Goal: Transaction & Acquisition: Download file/media

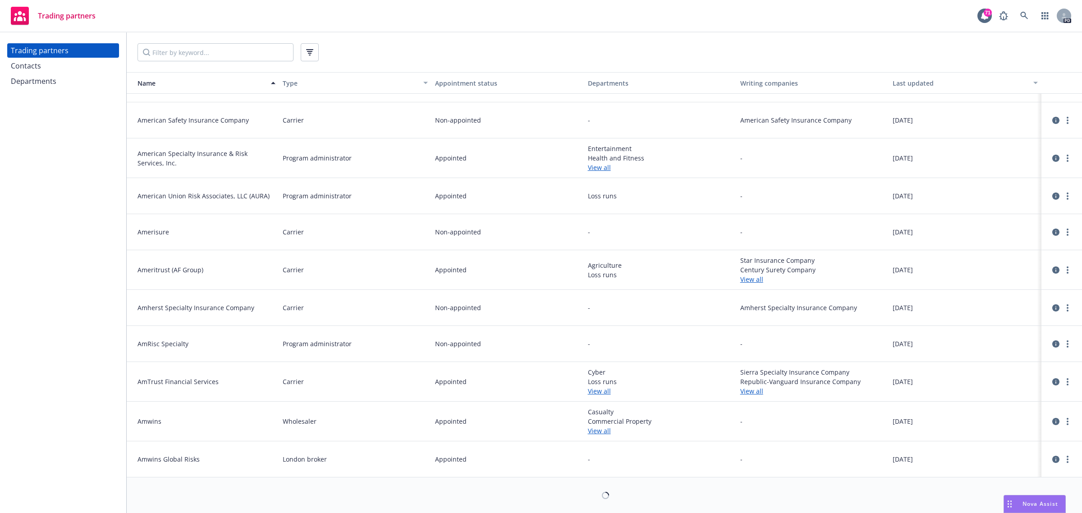
scroll to position [1434, 0]
click at [217, 53] on input "Filter by keyword..." at bounding box center [215, 52] width 156 height 18
drag, startPoint x: 161, startPoint y: 53, endPoint x: 256, endPoint y: 64, distance: 95.8
click at [161, 53] on input "Filter by keyword..." at bounding box center [215, 52] width 156 height 18
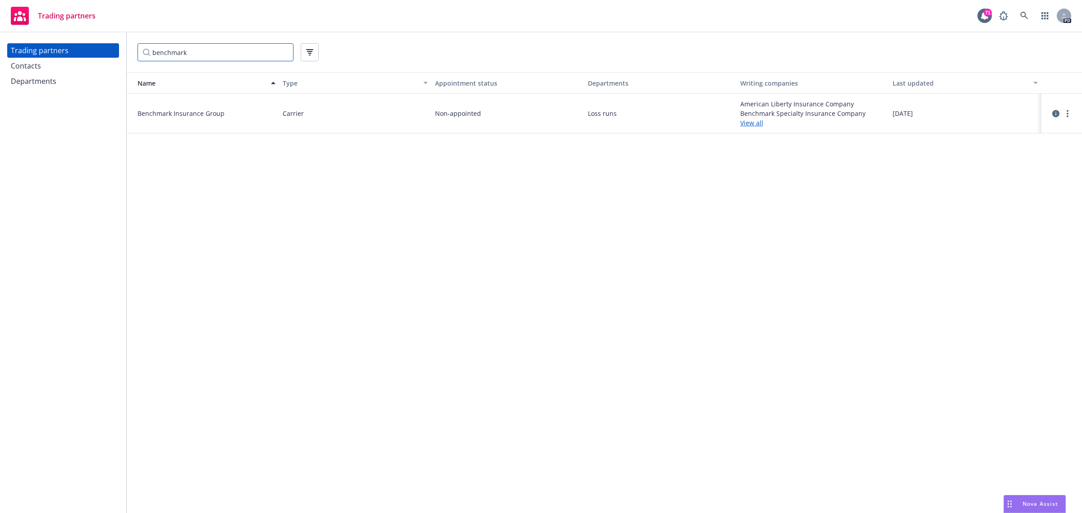
scroll to position [0, 0]
type input "benchmark"
click at [1068, 113] on circle "more" at bounding box center [1067, 114] width 2 height 2
click at [987, 132] on link "View contacts" at bounding box center [1022, 132] width 101 height 18
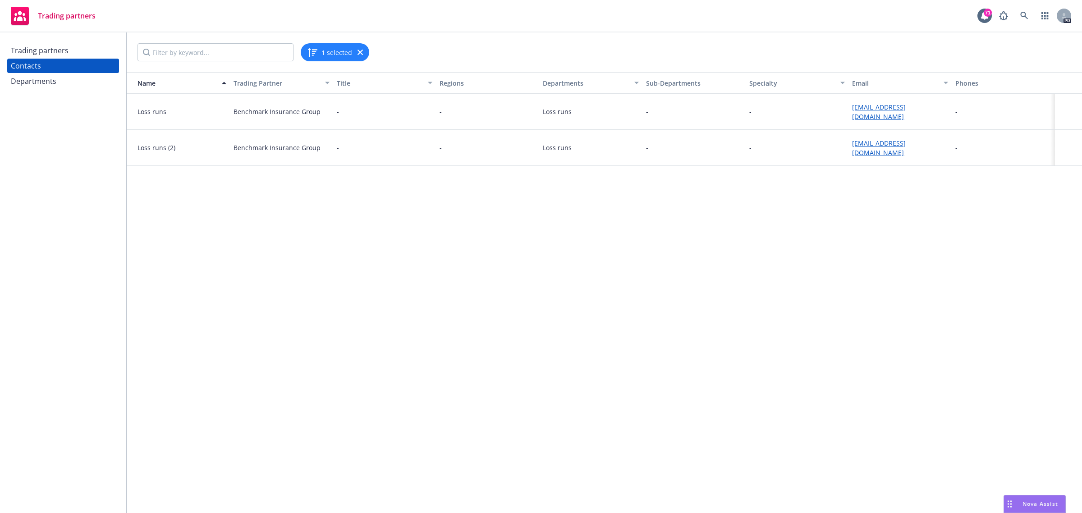
drag, startPoint x: 275, startPoint y: 292, endPoint x: 304, endPoint y: 184, distance: 111.9
click at [275, 292] on div "Name Trading Partner Title Regions Departments Sub-Departments Specialty Email …" at bounding box center [604, 292] width 955 height 441
click at [155, 51] on input "Filter by keyword..." at bounding box center [215, 52] width 156 height 18
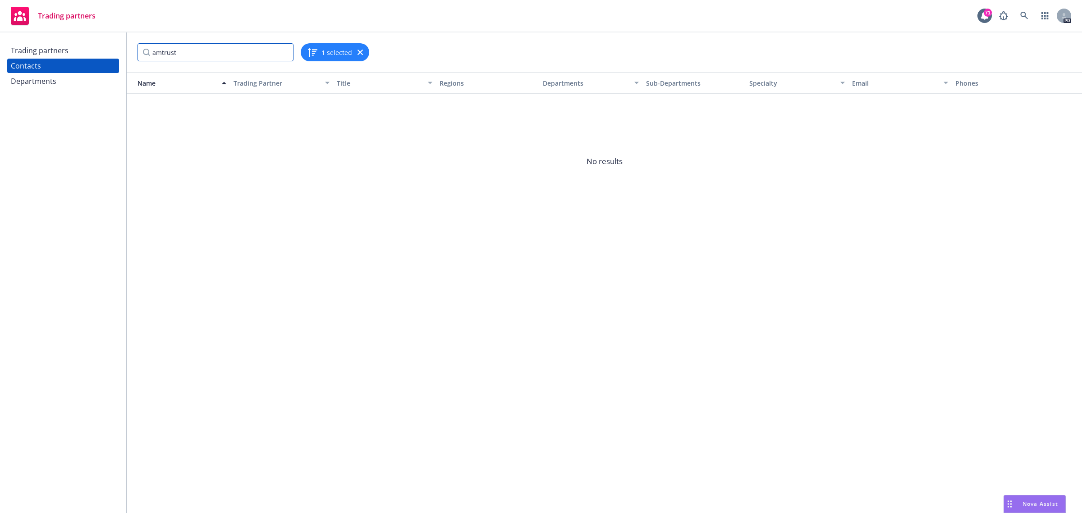
type input "amtrust"
click at [75, 53] on div "Trading partners" at bounding box center [63, 50] width 105 height 14
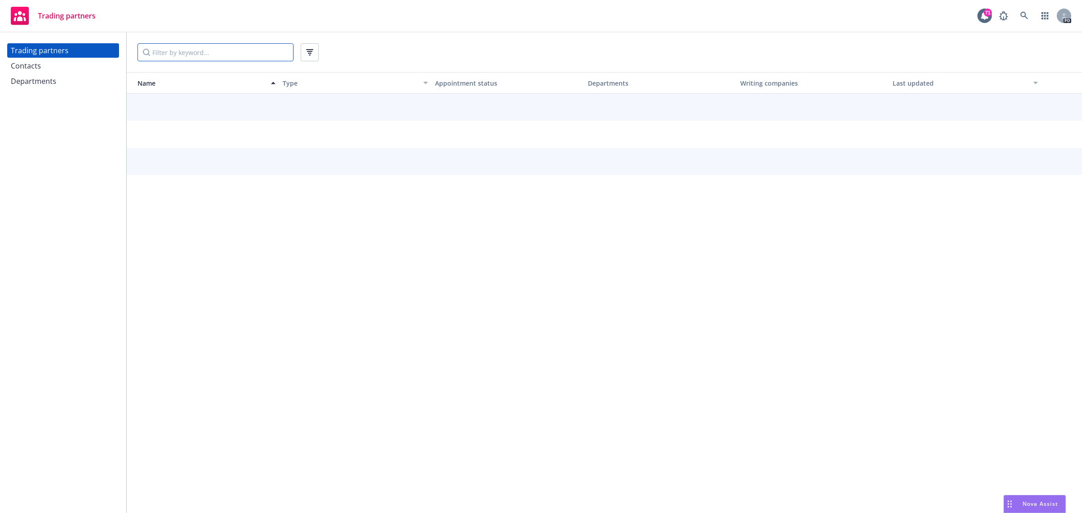
click at [167, 53] on input "Filter by keyword..." at bounding box center [215, 52] width 156 height 18
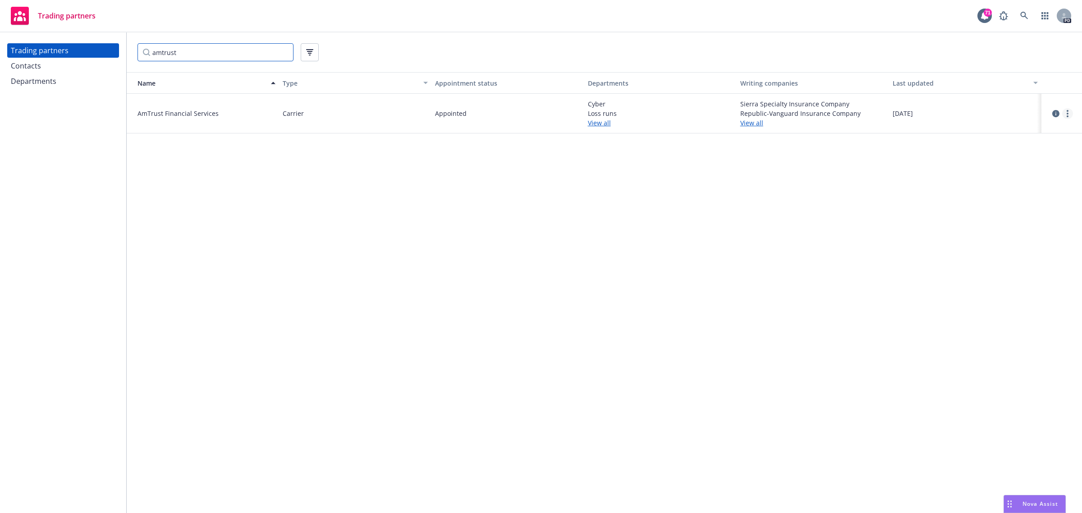
type input "amtrust"
click at [1069, 114] on link "more" at bounding box center [1067, 113] width 11 height 11
click at [1030, 126] on link "View contacts" at bounding box center [1022, 132] width 101 height 18
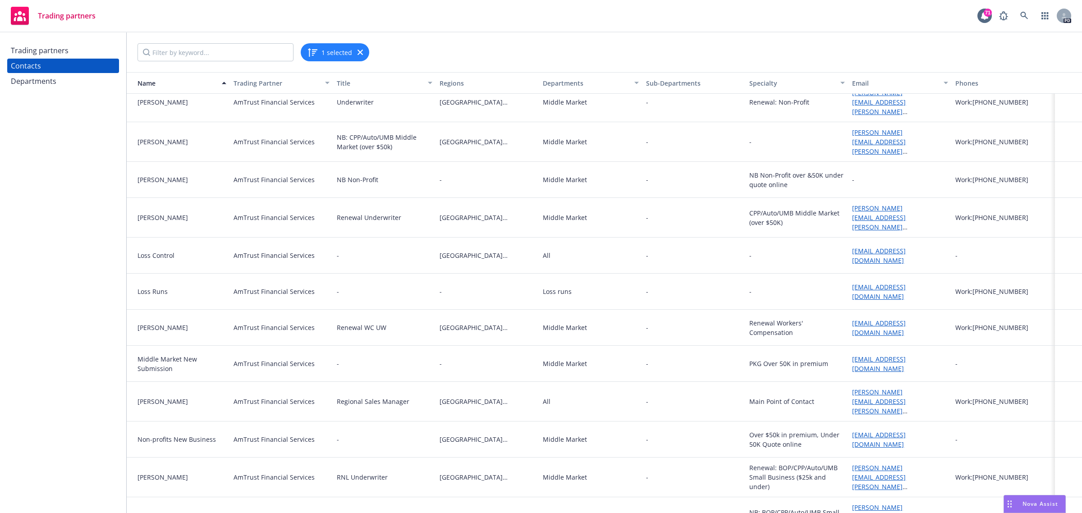
scroll to position [197, 0]
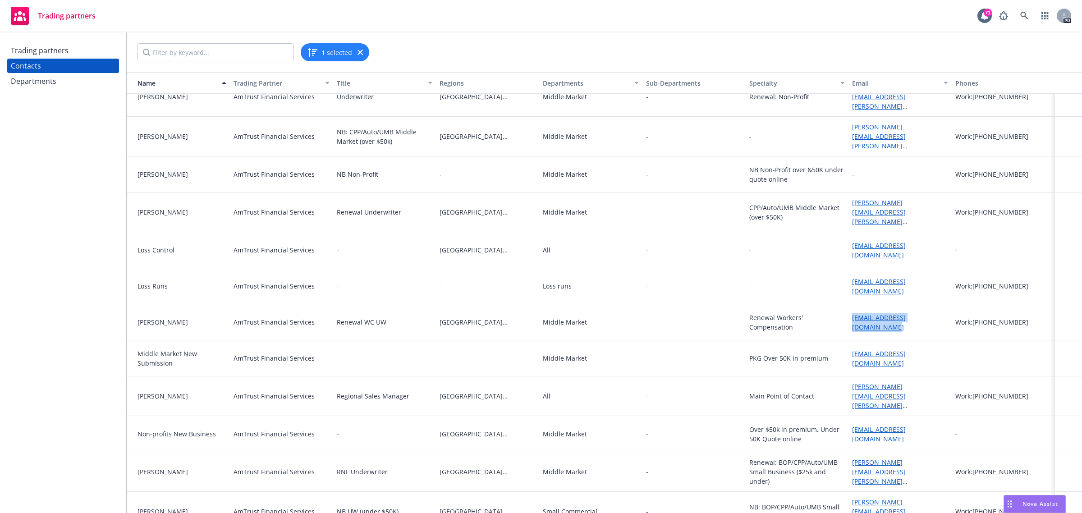
drag, startPoint x: 933, startPoint y: 310, endPoint x: 844, endPoint y: 316, distance: 89.0
click at [848, 316] on div "marifi.lim@amtrustgroup.com" at bounding box center [899, 322] width 103 height 36
copy link "marifi.lim@amtrustgroup.com"
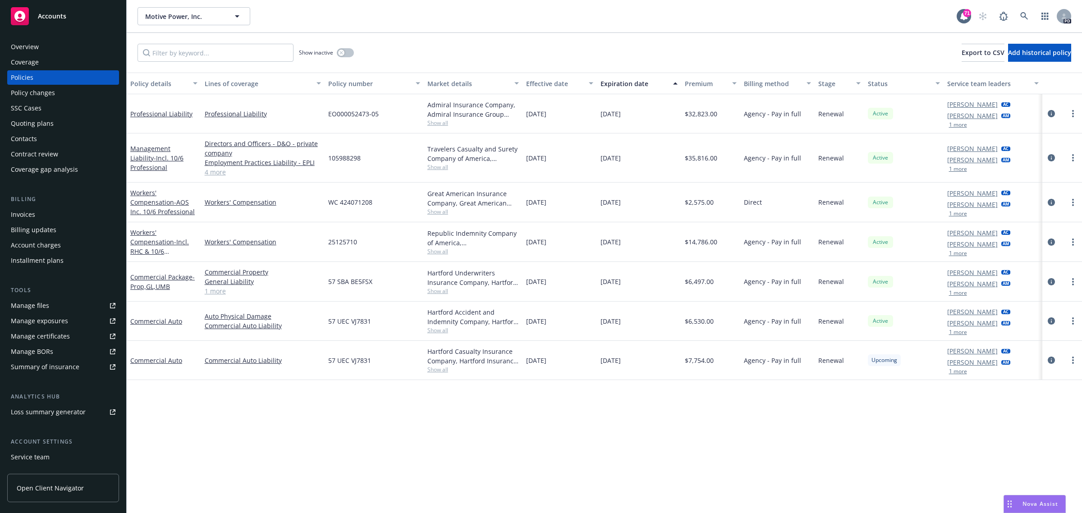
click at [64, 14] on span "Accounts" at bounding box center [52, 16] width 28 height 7
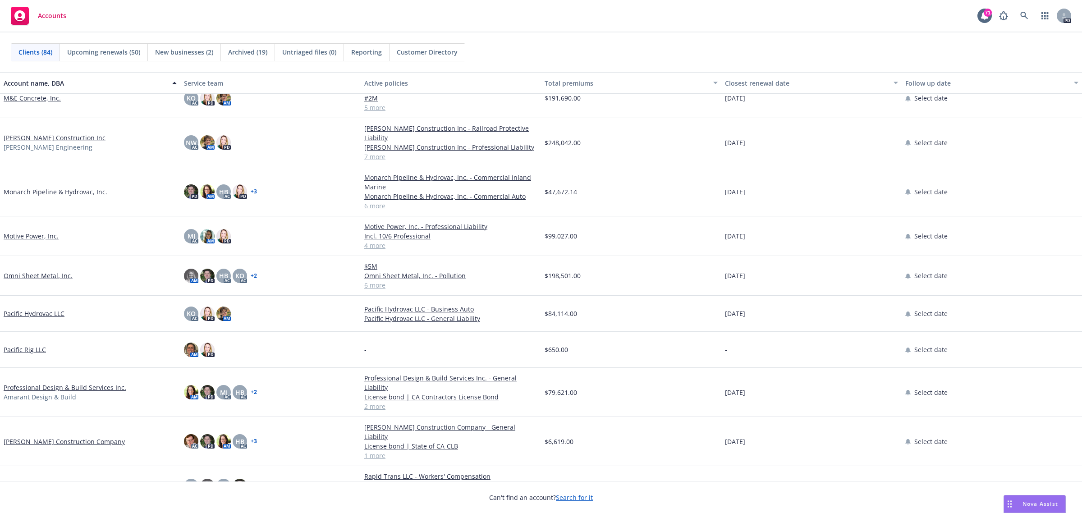
scroll to position [1746, 0]
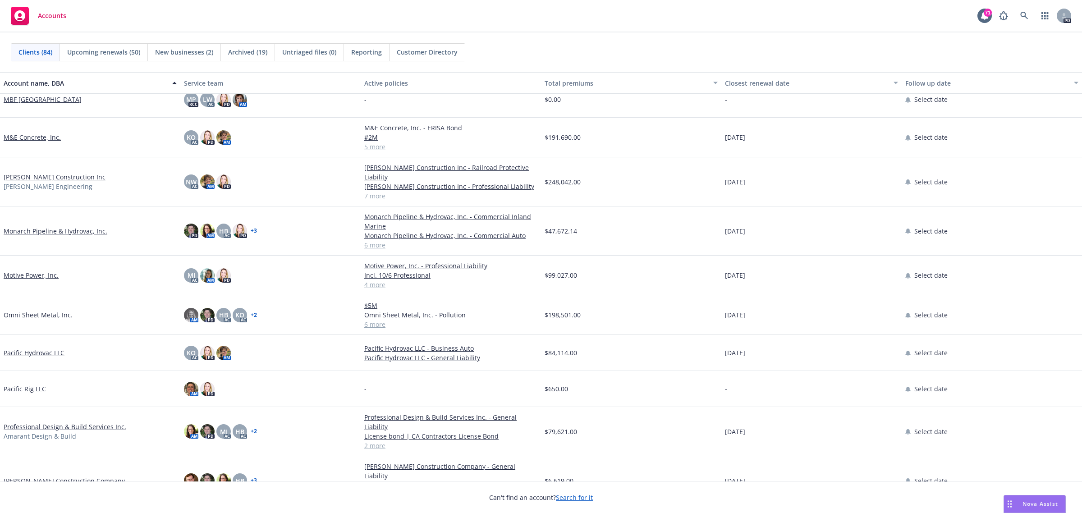
click at [53, 230] on link "Monarch Pipeline & Hydrovac, Inc." at bounding box center [56, 230] width 104 height 9
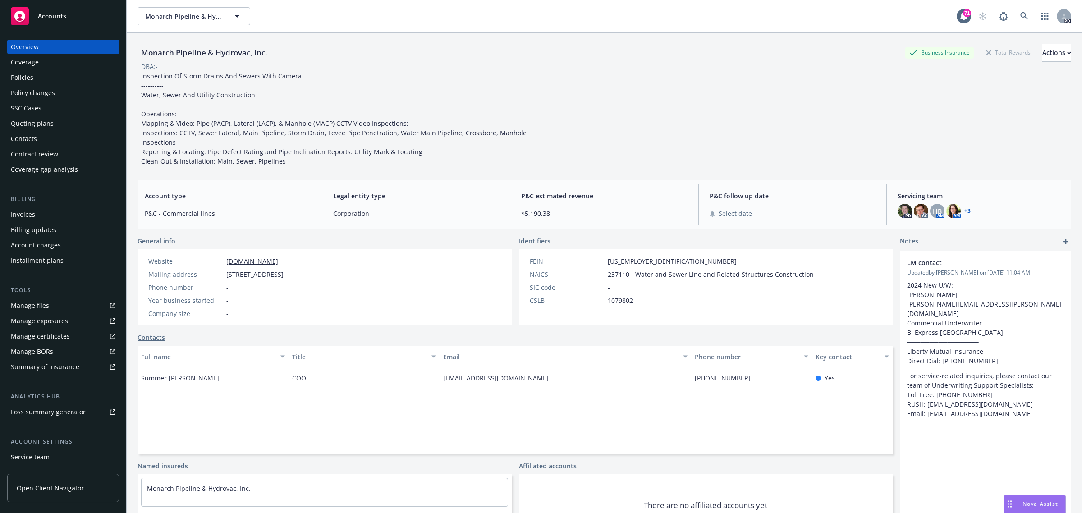
click at [38, 335] on div "Manage certificates" at bounding box center [40, 336] width 59 height 14
click at [26, 337] on div "Manage certificates" at bounding box center [40, 336] width 59 height 14
click at [50, 17] on span "Accounts" at bounding box center [52, 16] width 28 height 7
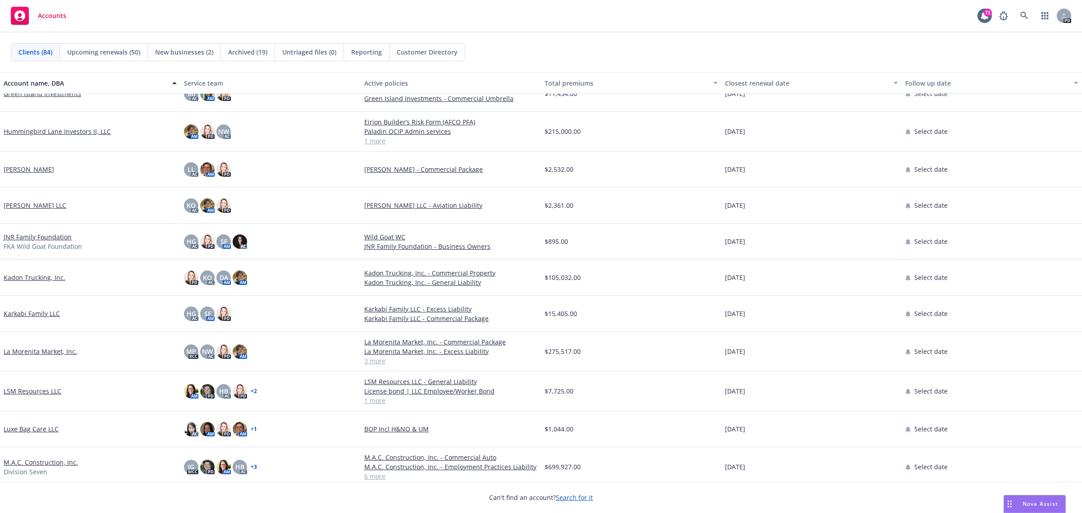
scroll to position [1803, 0]
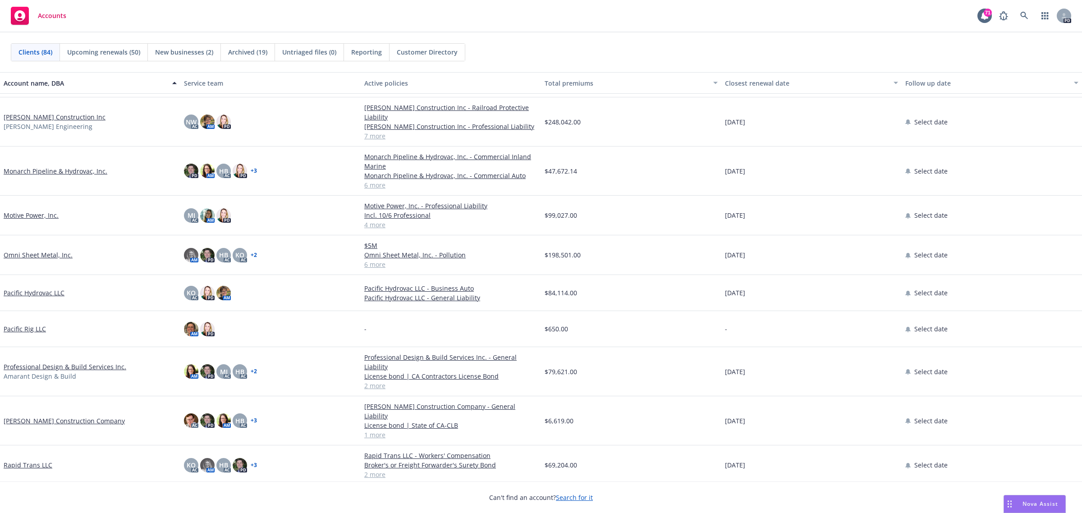
click at [88, 364] on link "Professional Design & Build Services Inc." at bounding box center [65, 366] width 123 height 9
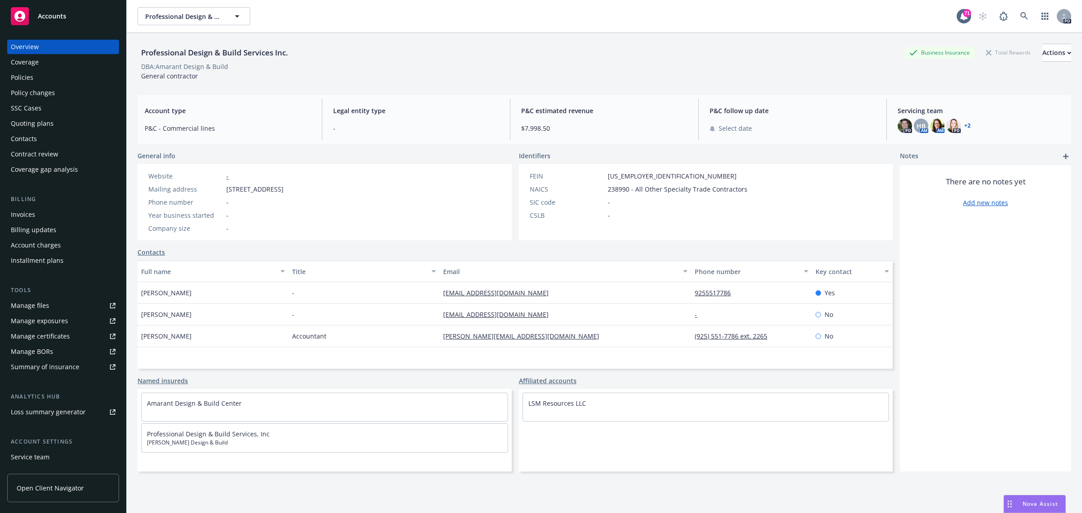
click at [34, 73] on div "Policies" at bounding box center [63, 77] width 105 height 14
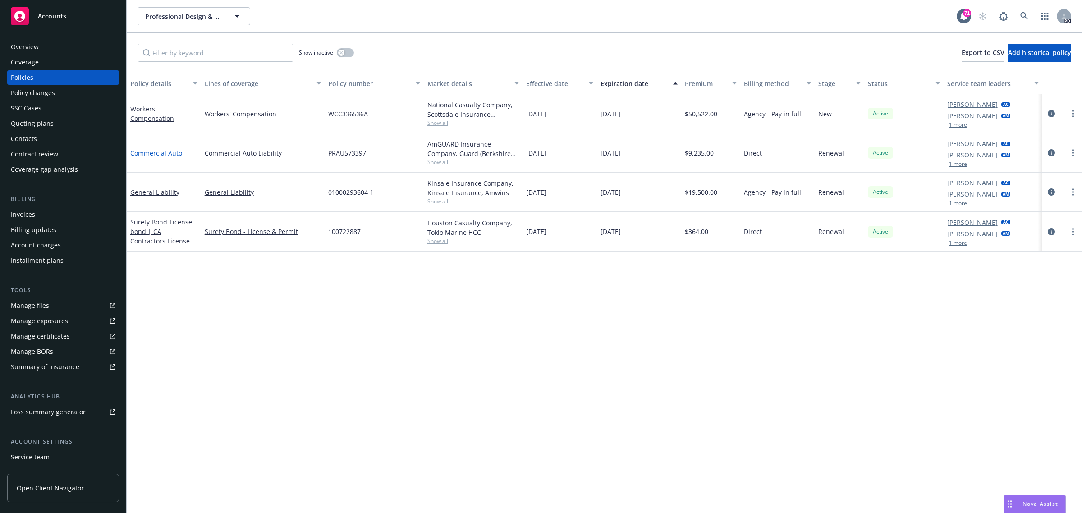
click at [152, 152] on link "Commercial Auto" at bounding box center [156, 153] width 52 height 9
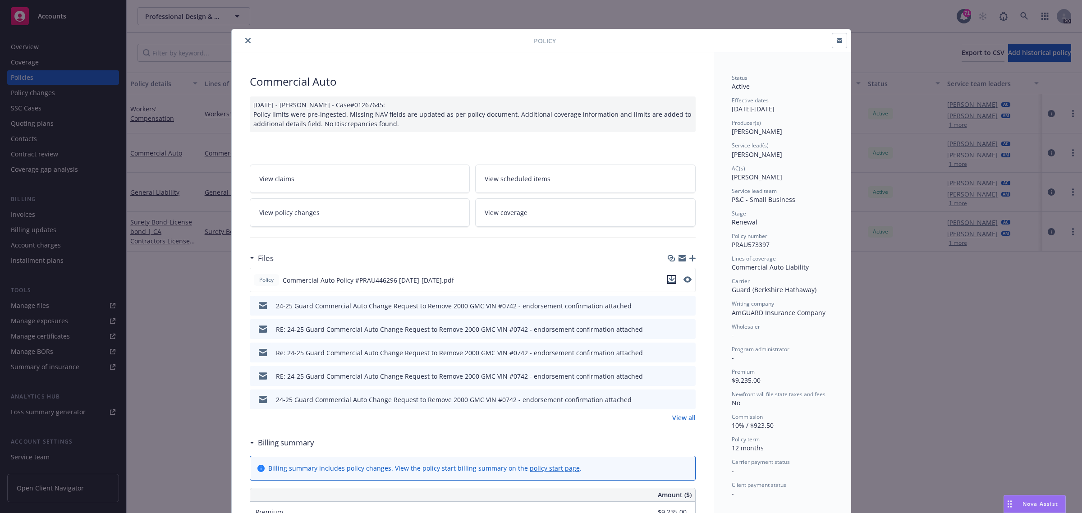
click at [668, 280] on icon "download file" at bounding box center [671, 279] width 7 height 7
click at [242, 41] on button "close" at bounding box center [247, 40] width 11 height 11
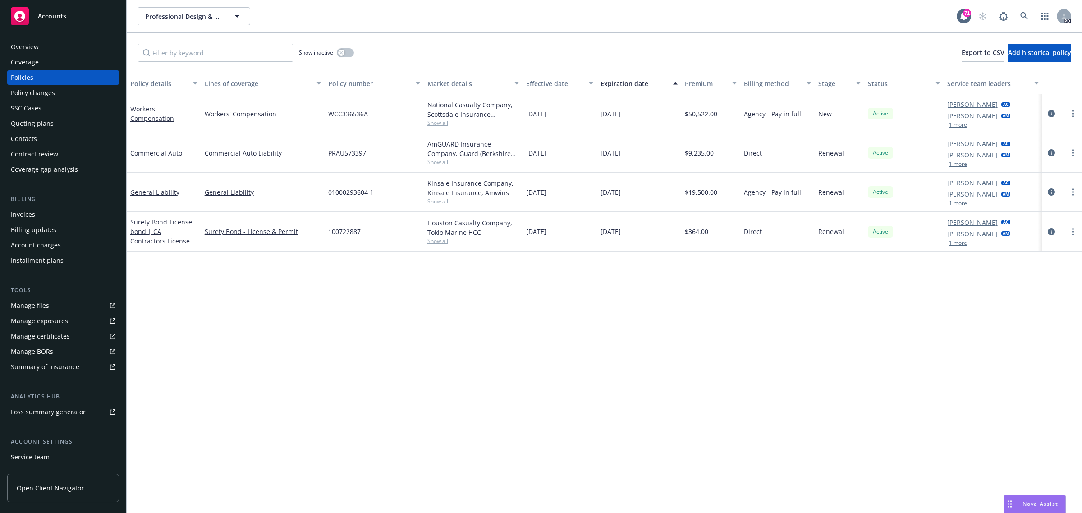
click at [50, 14] on span "Accounts" at bounding box center [52, 16] width 28 height 7
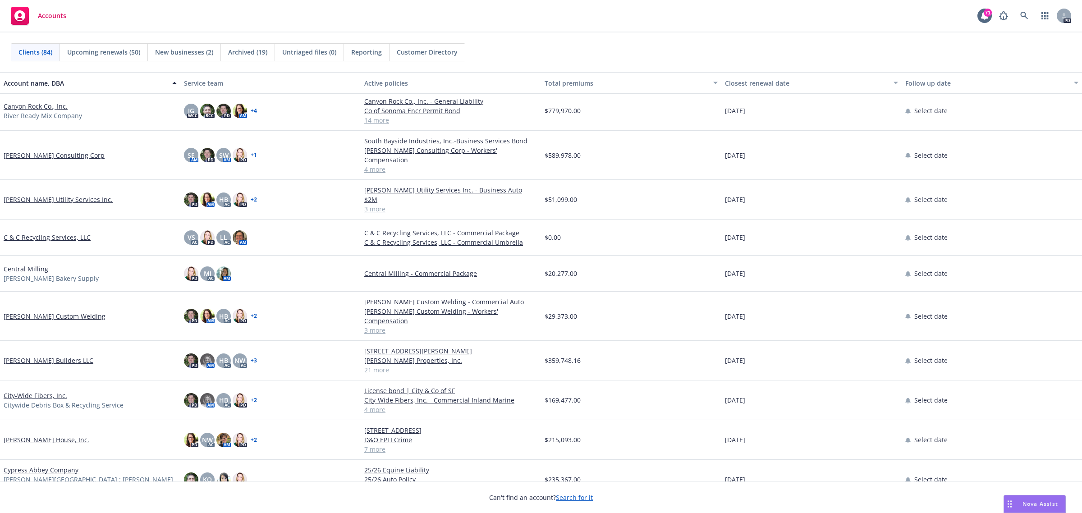
scroll to position [620, 0]
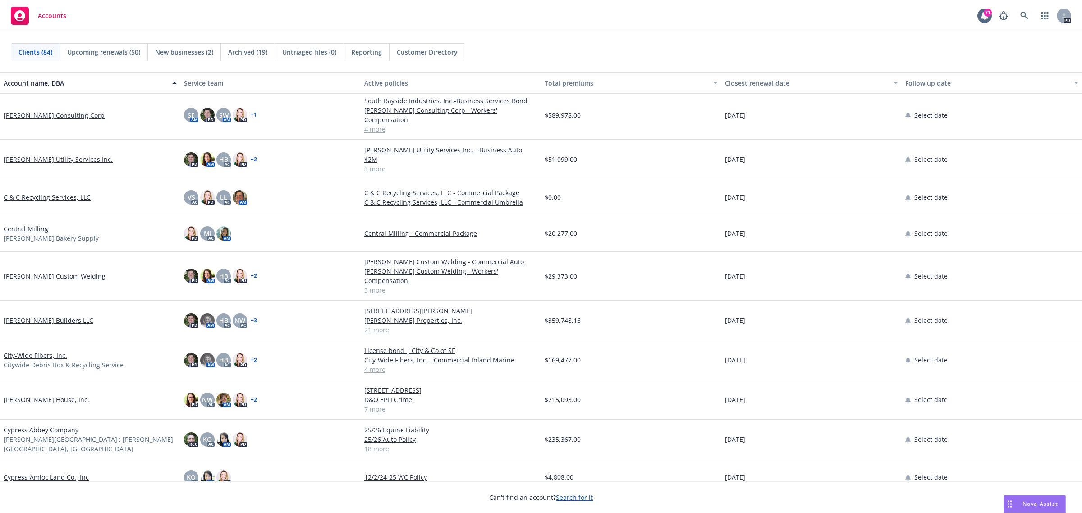
click at [64, 315] on link "[PERSON_NAME] Builders LLC" at bounding box center [49, 319] width 90 height 9
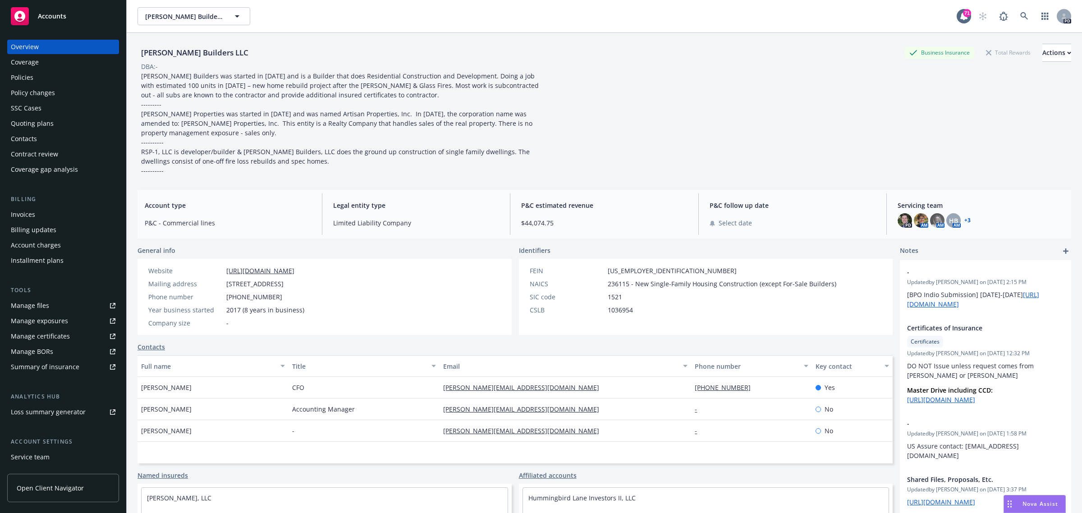
click at [29, 77] on div "Policies" at bounding box center [22, 77] width 23 height 14
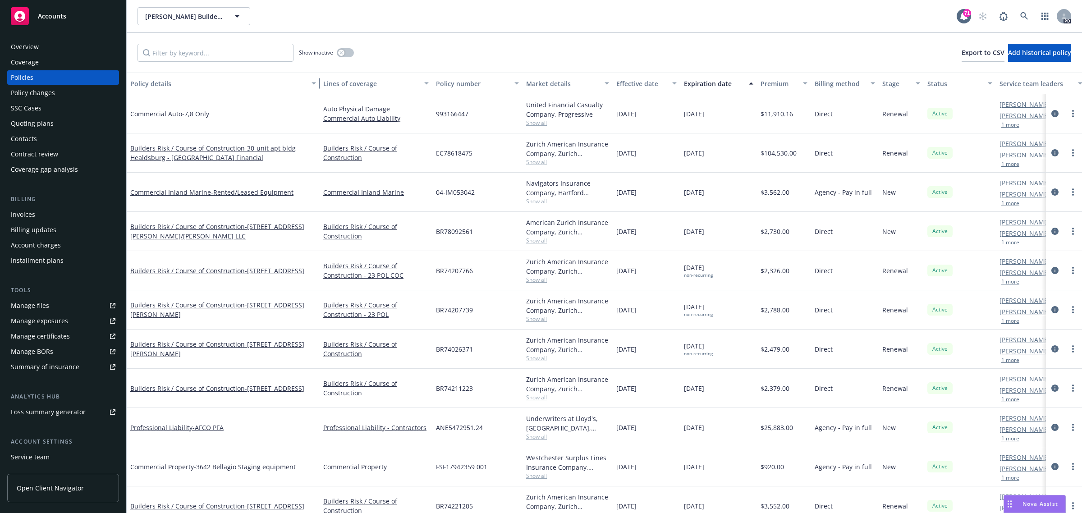
drag, startPoint x: 198, startPoint y: 85, endPoint x: 324, endPoint y: 78, distance: 125.5
click at [324, 78] on div "Policy details Lines of coverage Policy number Market details Effective date Ex…" at bounding box center [624, 84] width 995 height 22
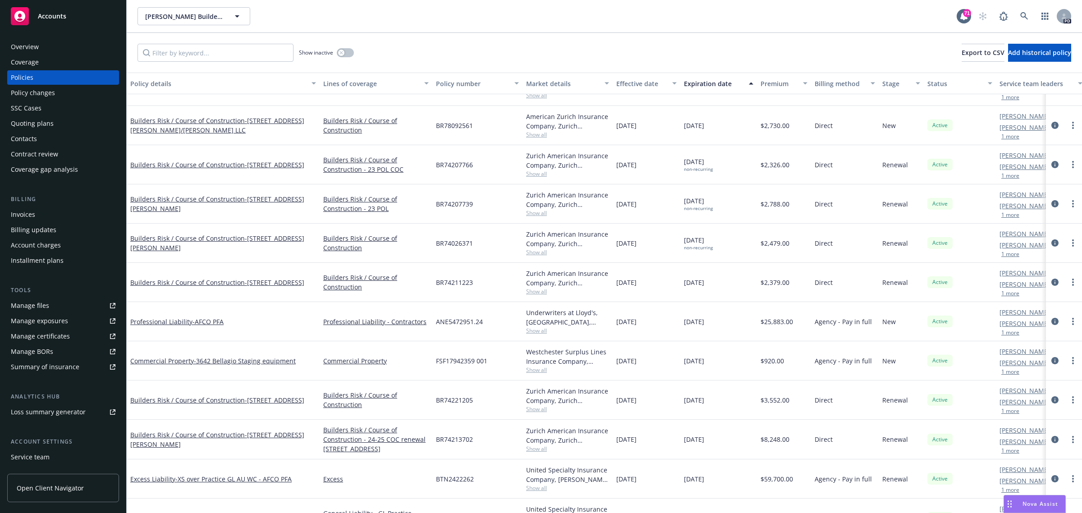
scroll to position [113, 0]
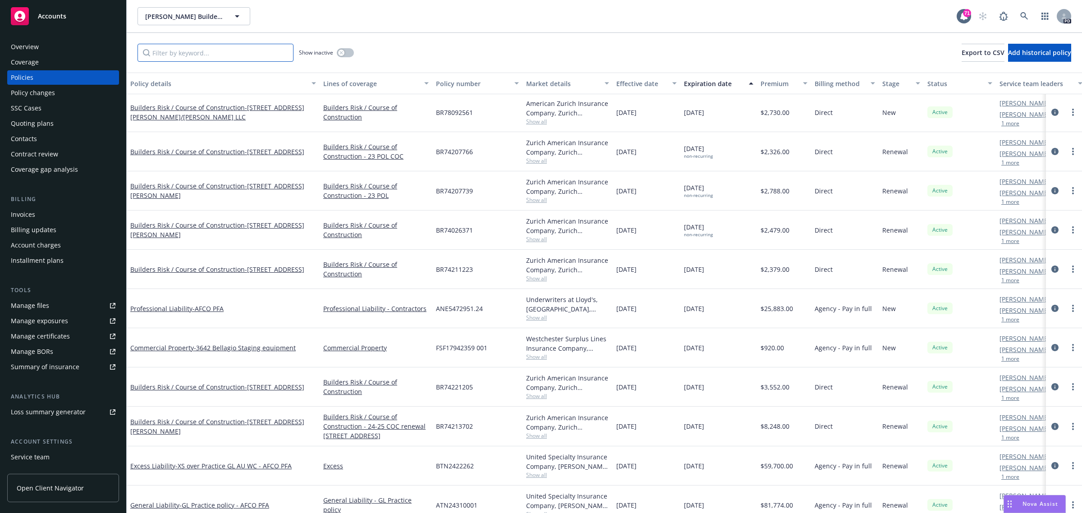
click at [171, 57] on input "Filter by keyword..." at bounding box center [215, 53] width 156 height 18
type input "course"
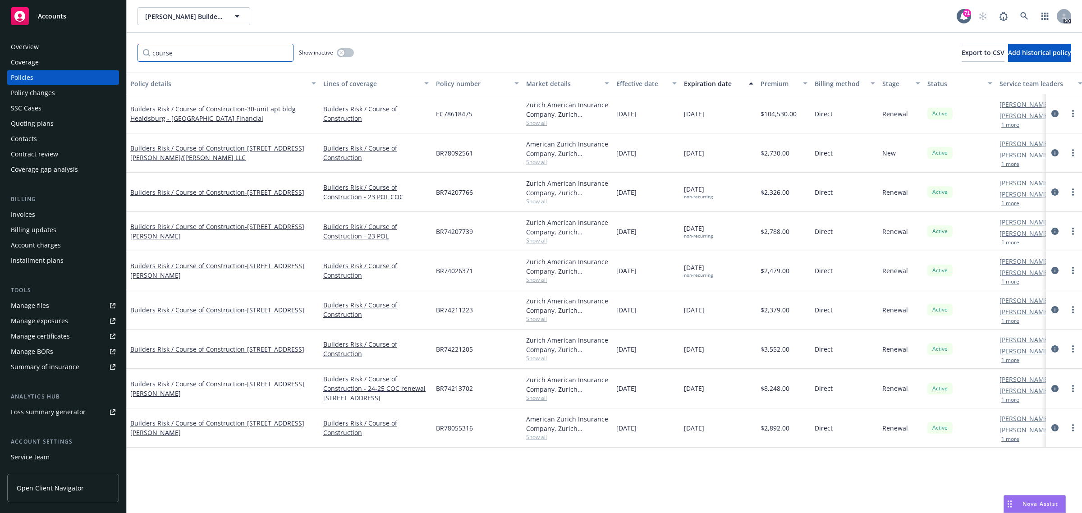
click at [183, 50] on input "course" at bounding box center [215, 53] width 156 height 18
drag, startPoint x: 188, startPoint y: 53, endPoint x: 173, endPoint y: 17, distance: 38.9
click at [77, 41] on div "Accounts Overview Coverage Policies Policy changes SSC Cases Quoting plans Cont…" at bounding box center [541, 256] width 1082 height 513
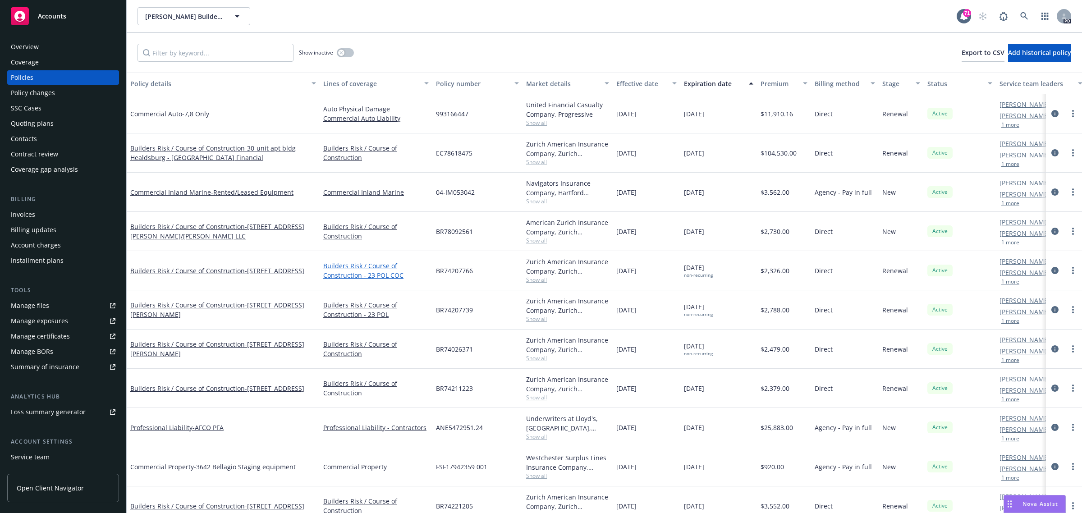
click at [416, 269] on link "Builders Risk / Course of Construction - 23 POL COC" at bounding box center [375, 270] width 105 height 19
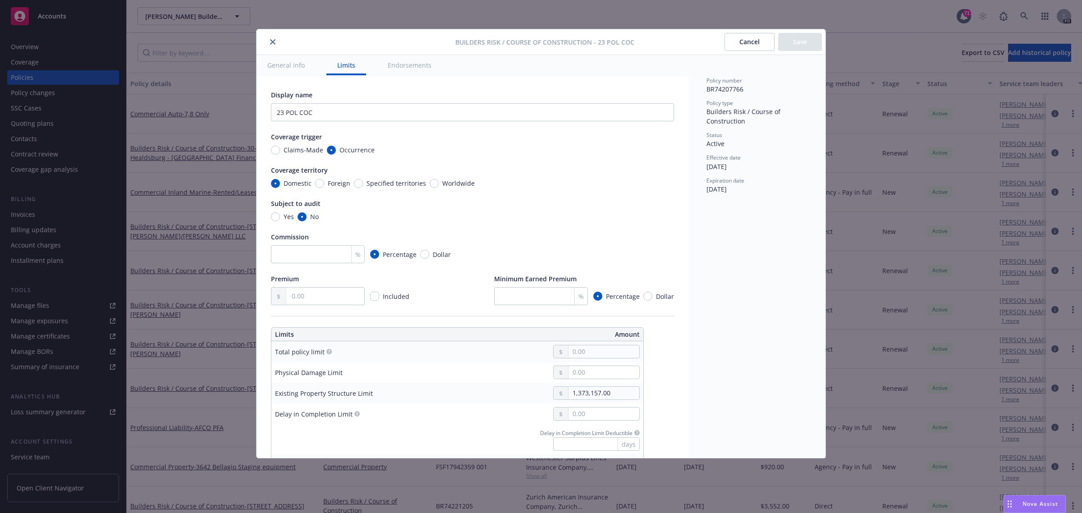
click at [271, 41] on icon "close" at bounding box center [272, 41] width 5 height 5
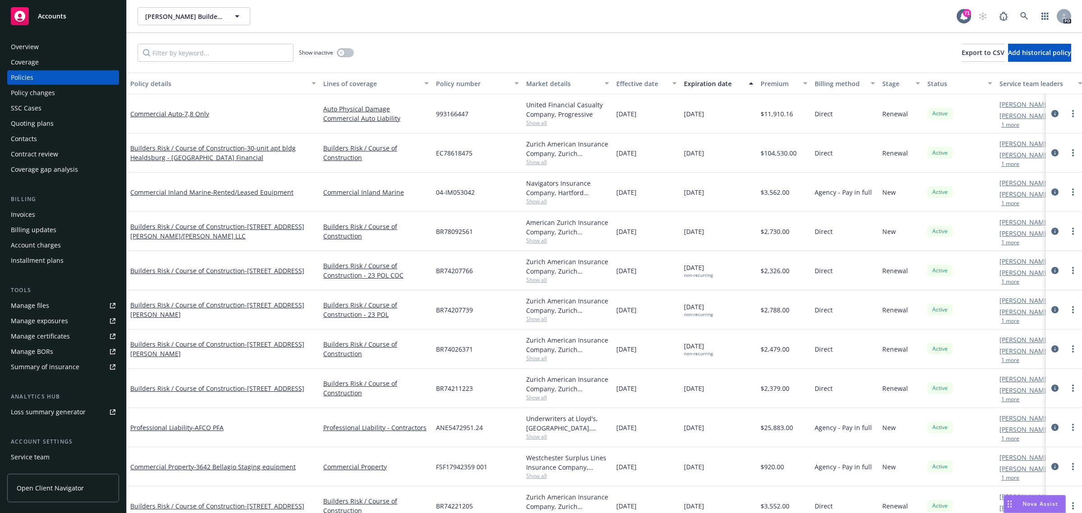
click at [304, 20] on div "Christopherson Builders LLC Christopherson Builders LLC" at bounding box center [546, 16] width 819 height 18
click at [370, 41] on div "Show inactive Export to CSV Add historical policy" at bounding box center [604, 53] width 955 height 40
click at [23, 41] on div "Overview" at bounding box center [25, 47] width 28 height 14
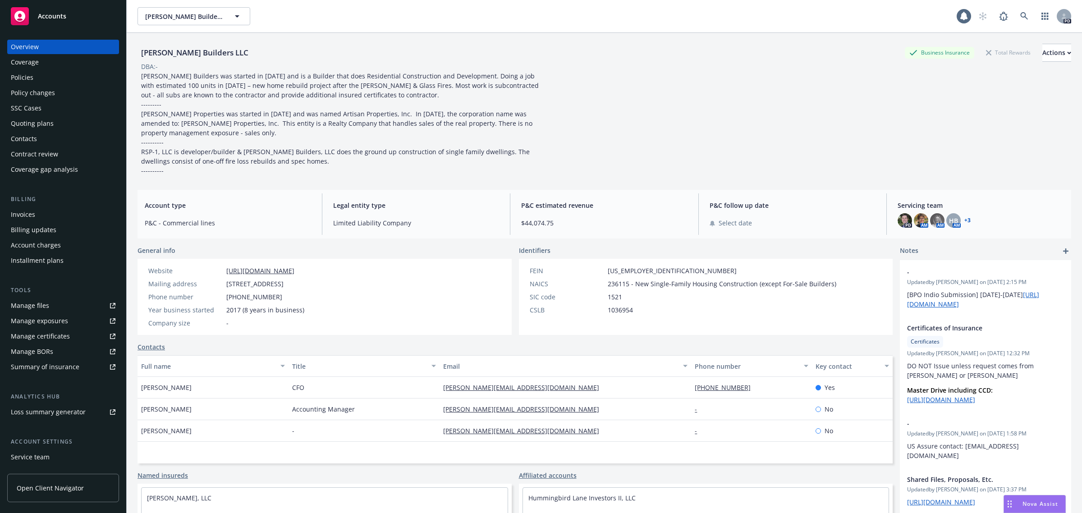
click at [30, 75] on div "Policies" at bounding box center [22, 77] width 23 height 14
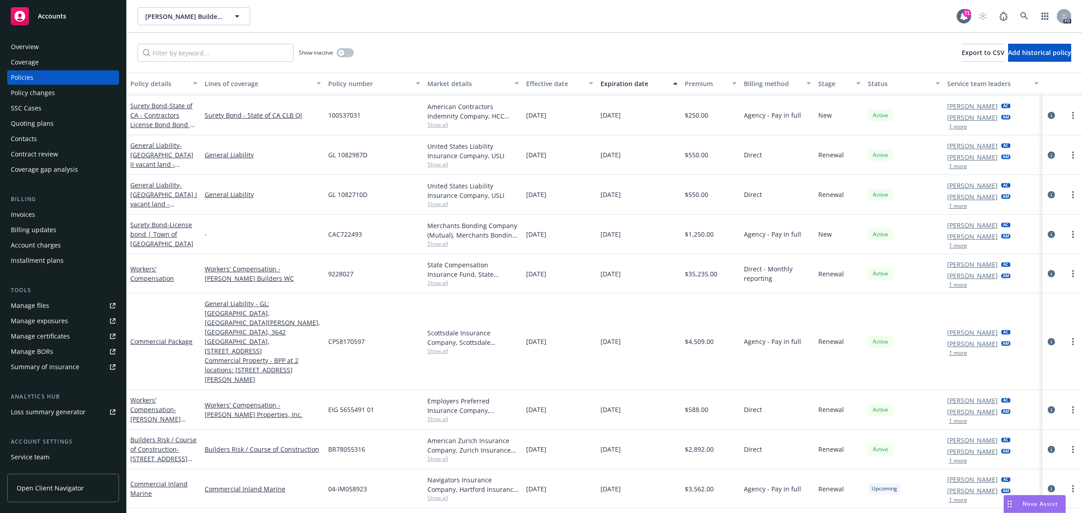
scroll to position [524, 0]
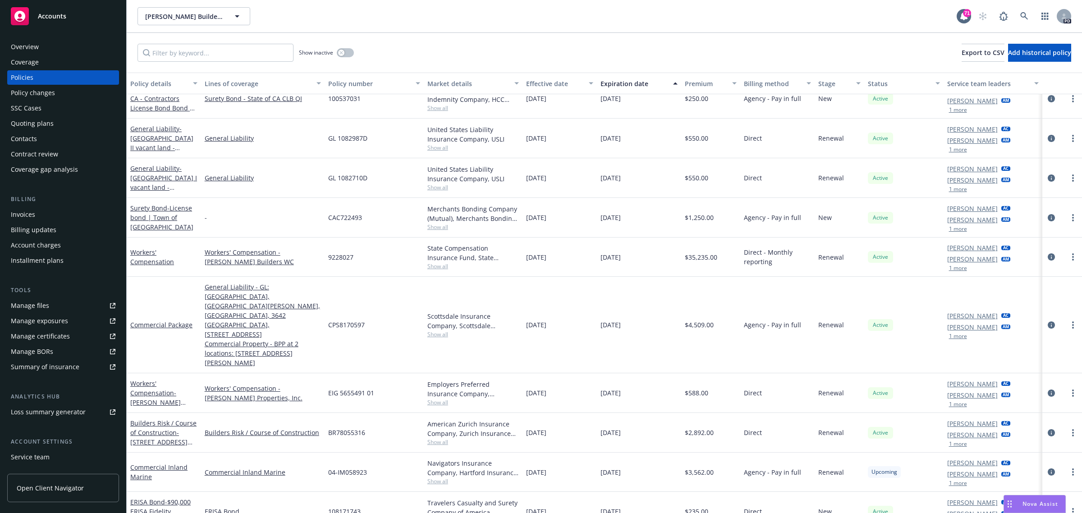
click at [46, 17] on span "Accounts" at bounding box center [52, 16] width 28 height 7
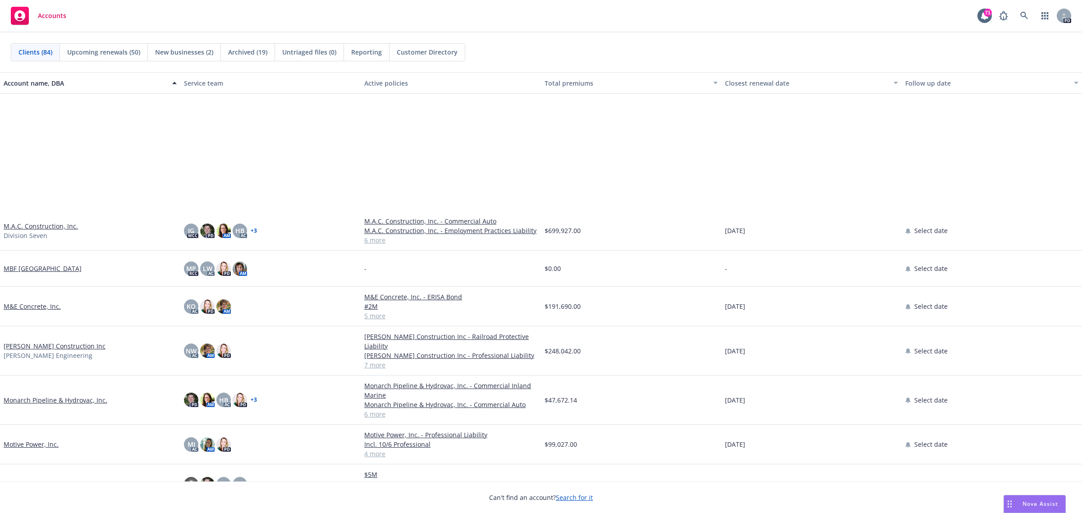
scroll to position [1972, 0]
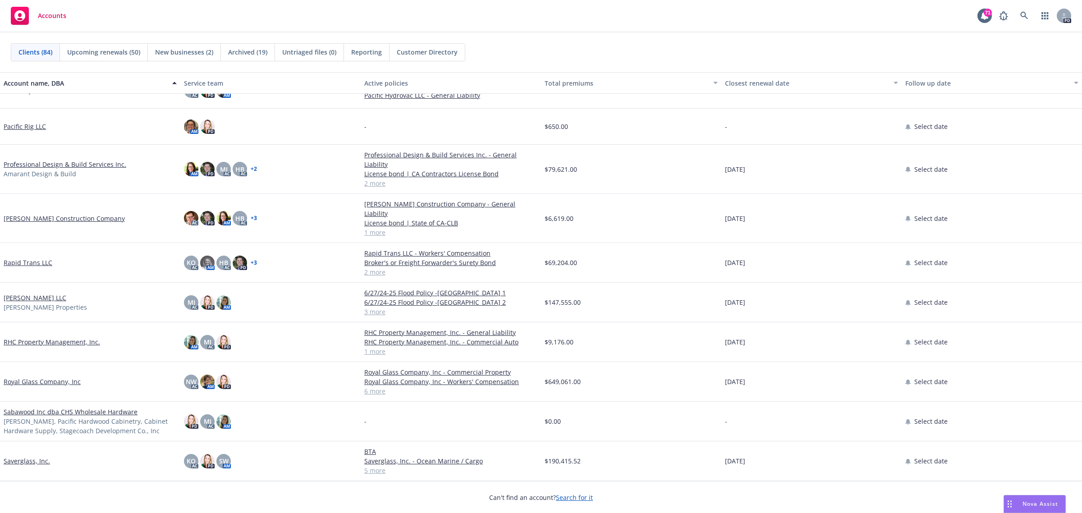
click at [40, 258] on link "Rapid Trans LLC" at bounding box center [28, 262] width 49 height 9
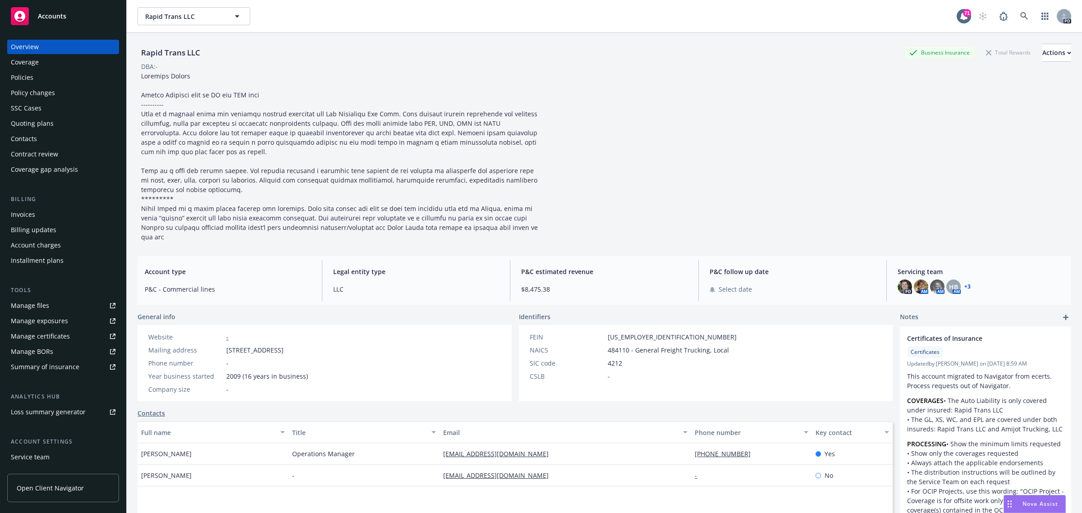
click at [26, 77] on div "Policies" at bounding box center [22, 77] width 23 height 14
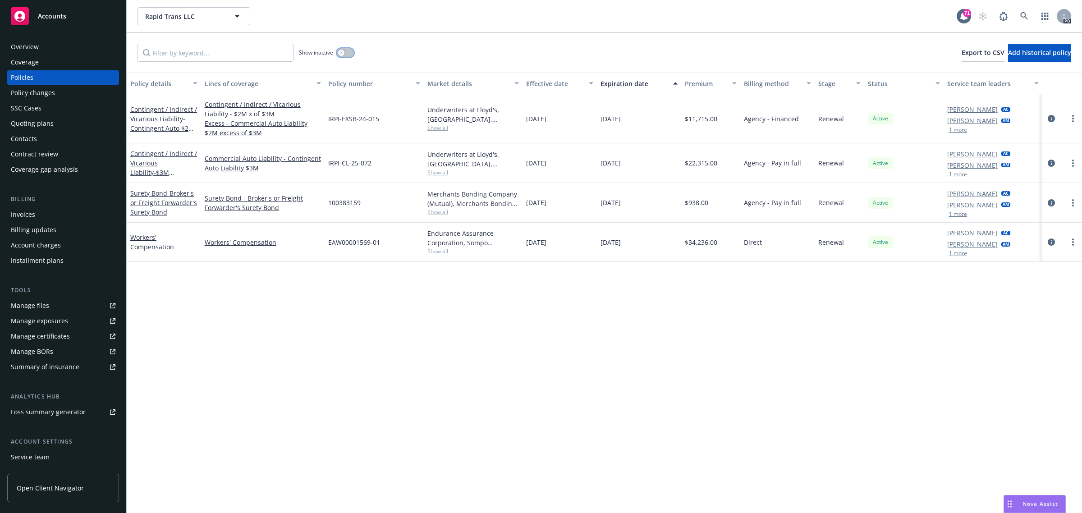
click at [345, 52] on button "button" at bounding box center [345, 52] width 17 height 9
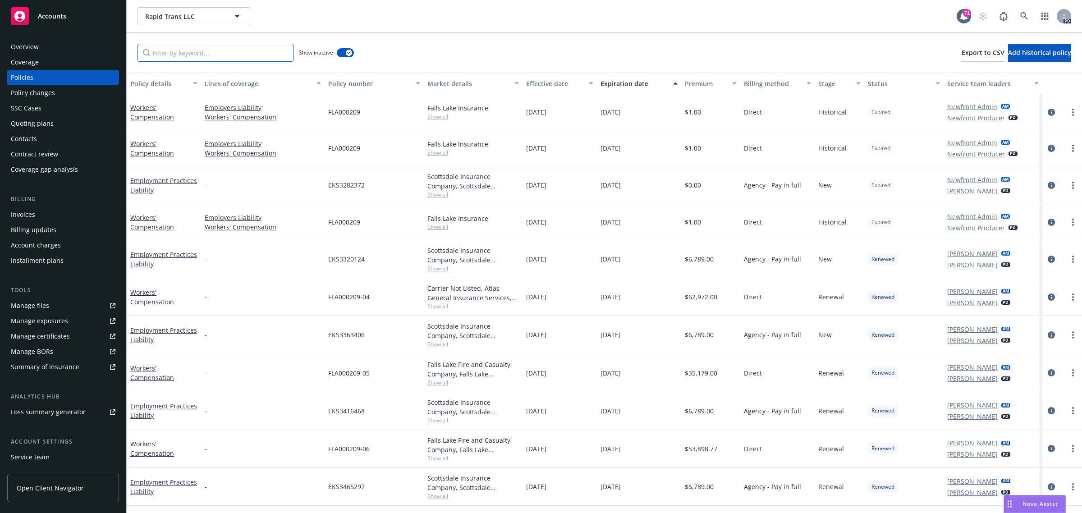
click at [218, 55] on input "Filter by keyword..." at bounding box center [215, 53] width 156 height 18
type input "general"
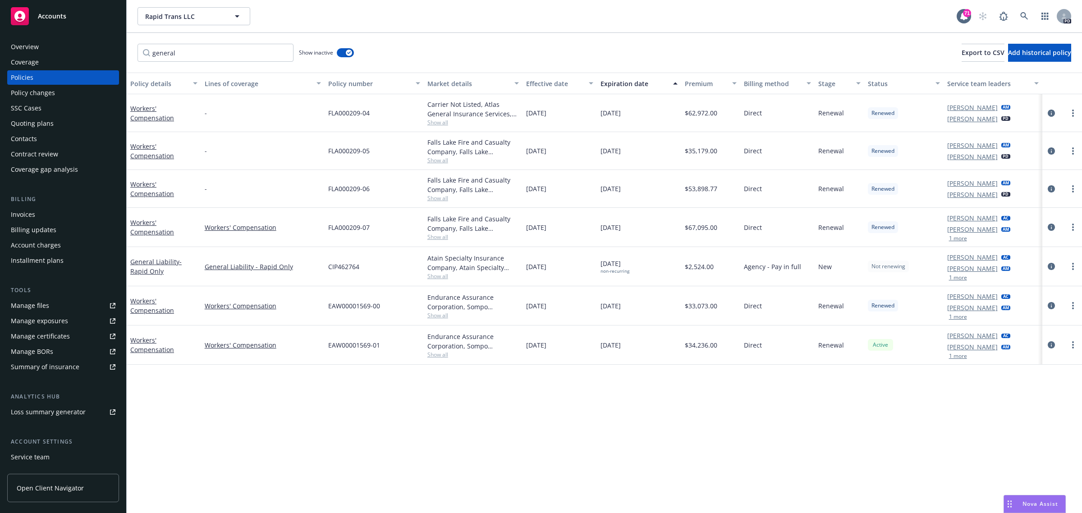
click at [432, 278] on span "Show all" at bounding box center [473, 276] width 92 height 8
click at [147, 260] on link "General Liability - Rapid Only" at bounding box center [155, 266] width 51 height 18
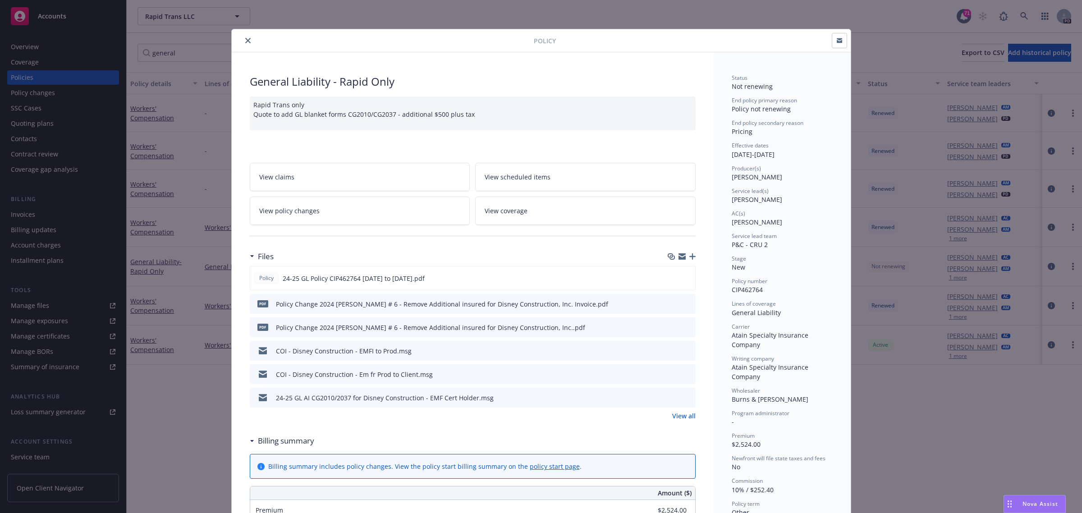
click at [680, 420] on link "View all" at bounding box center [683, 415] width 23 height 9
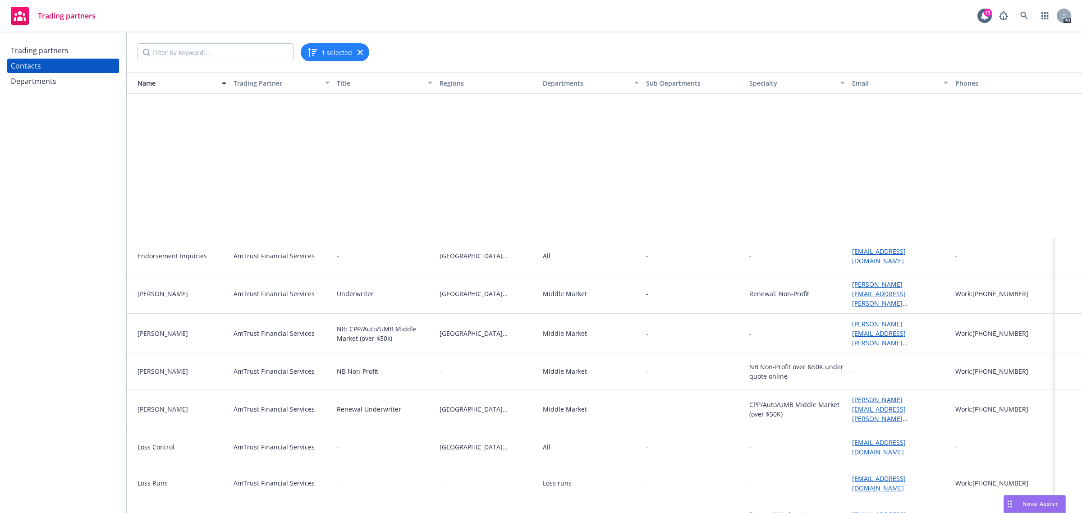
scroll to position [197, 0]
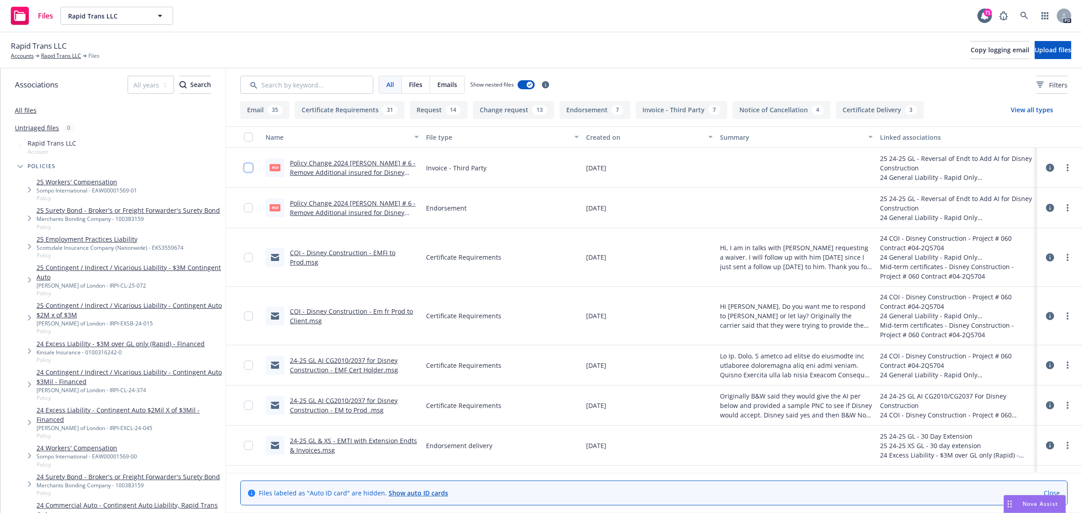
click at [249, 167] on input "checkbox" at bounding box center [248, 167] width 9 height 9
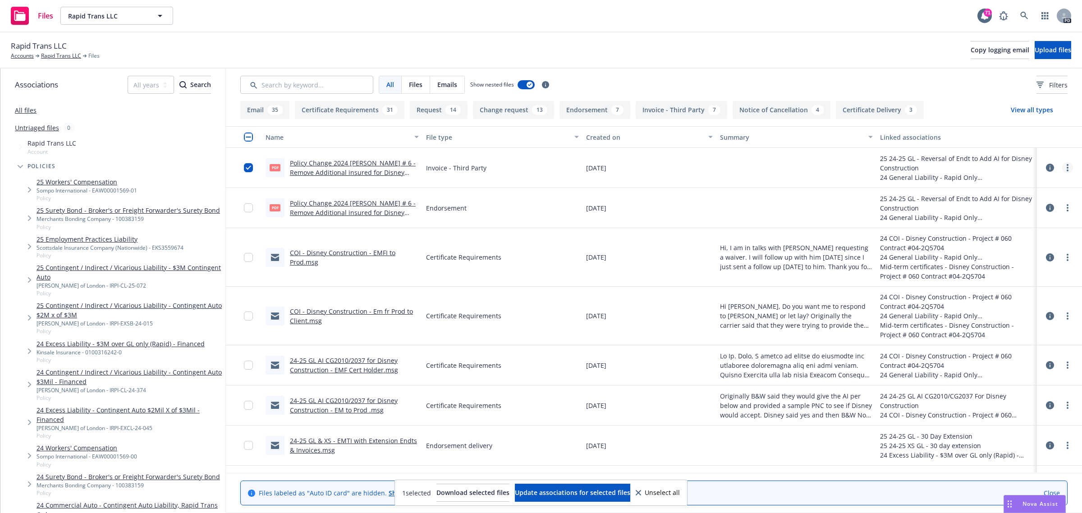
click at [1062, 169] on link "more" at bounding box center [1067, 167] width 11 height 11
click at [1021, 206] on link "Download" at bounding box center [1019, 205] width 90 height 18
click at [249, 256] on input "checkbox" at bounding box center [248, 257] width 9 height 9
click at [246, 167] on input "checkbox" at bounding box center [248, 167] width 9 height 9
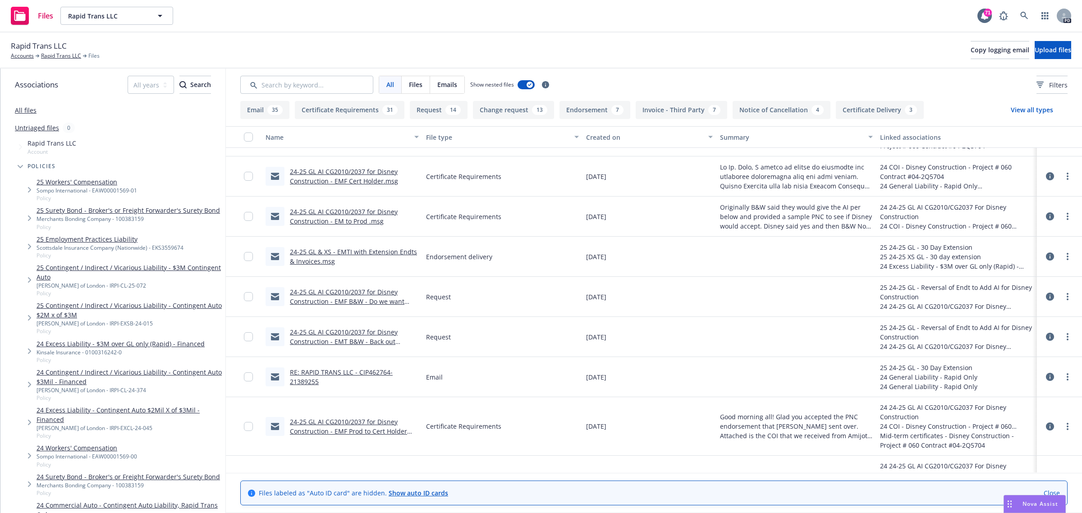
scroll to position [225, 0]
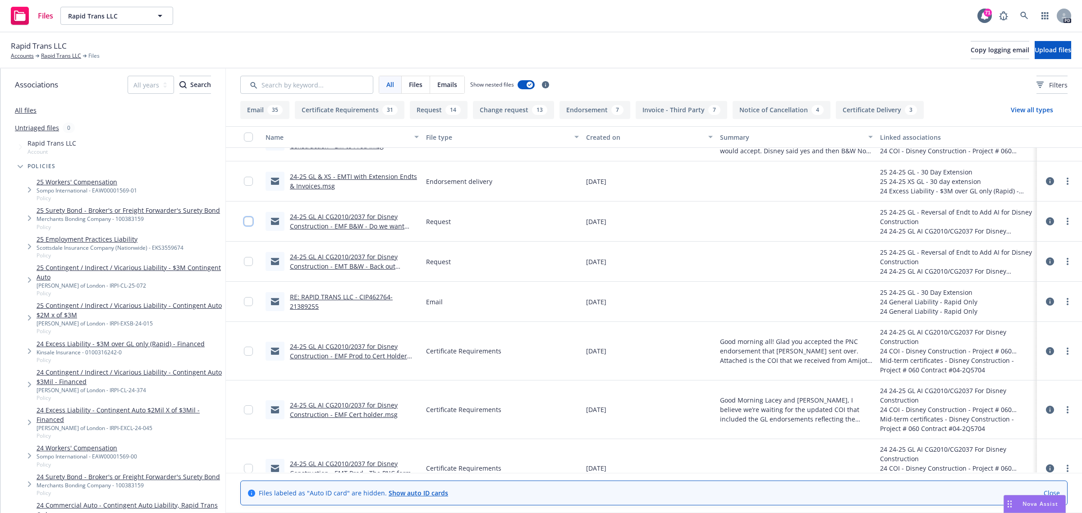
click at [247, 222] on input "checkbox" at bounding box center [248, 221] width 9 height 9
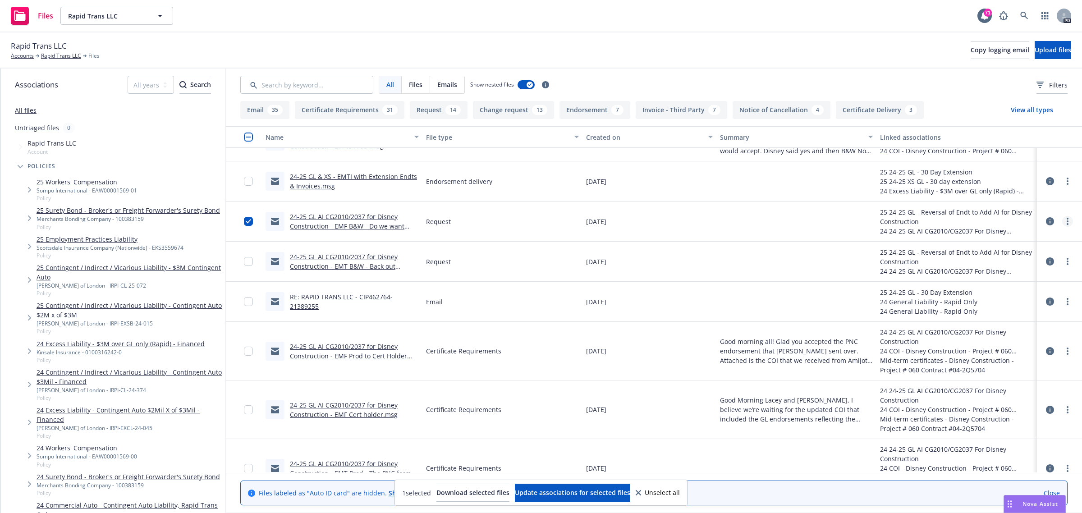
click at [1062, 221] on link "more" at bounding box center [1067, 221] width 11 height 11
click at [1006, 258] on link "Download" at bounding box center [1019, 259] width 90 height 18
click at [55, 55] on link "Rapid Trans LLC" at bounding box center [61, 56] width 40 height 8
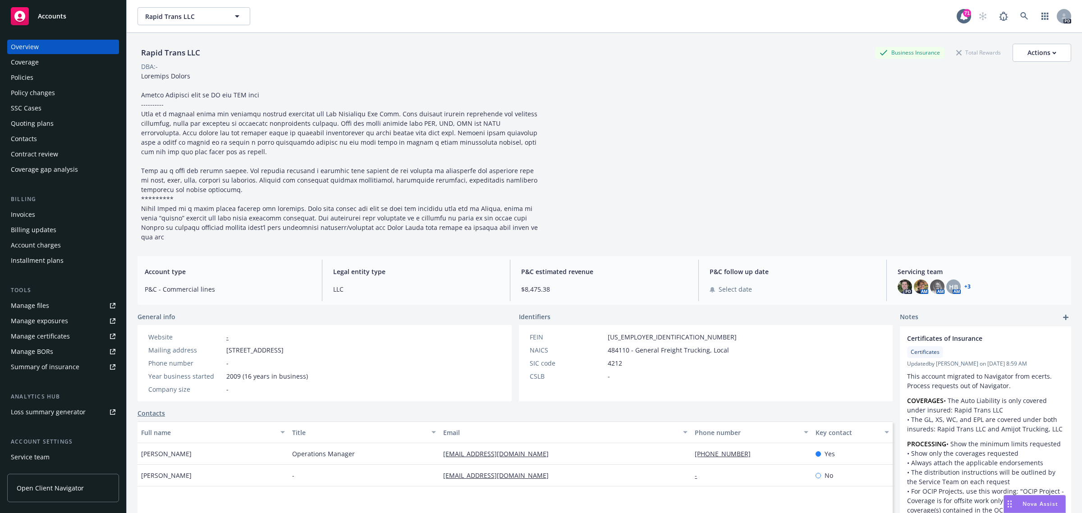
click at [25, 75] on div "Policies" at bounding box center [22, 77] width 23 height 14
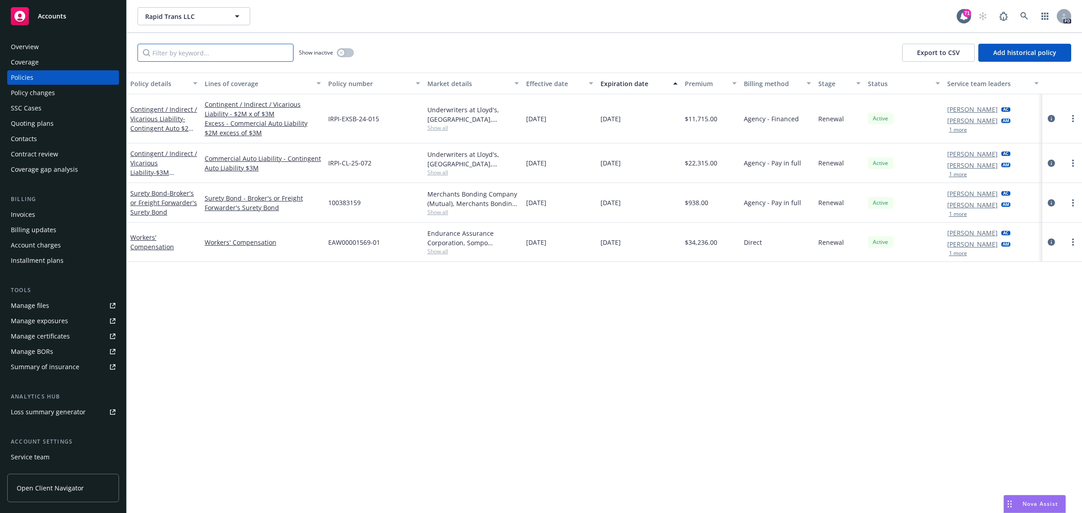
click at [207, 55] on input "Filter by keyword..." at bounding box center [215, 53] width 156 height 18
click at [349, 51] on button "button" at bounding box center [345, 52] width 17 height 9
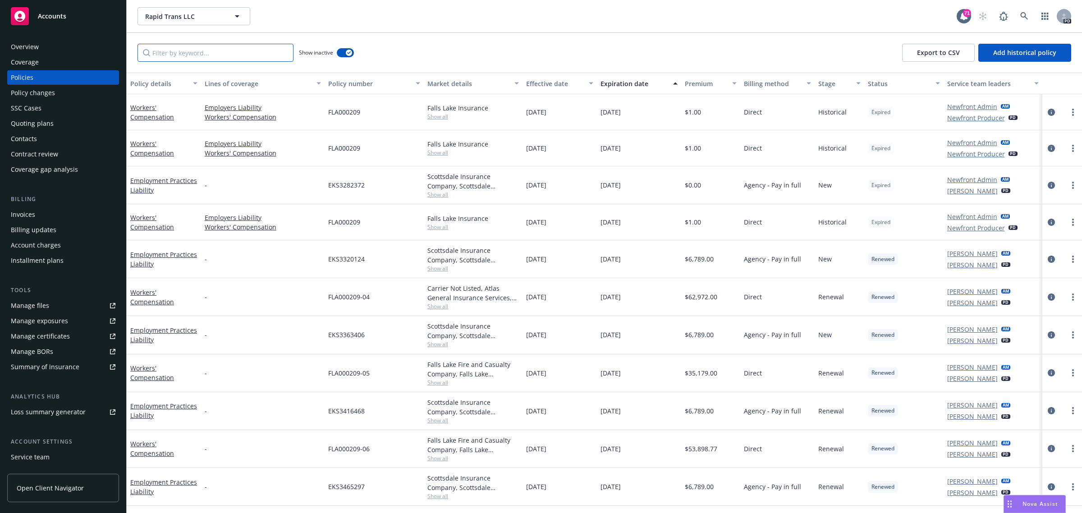
click at [195, 58] on input "Filter by keyword..." at bounding box center [215, 53] width 156 height 18
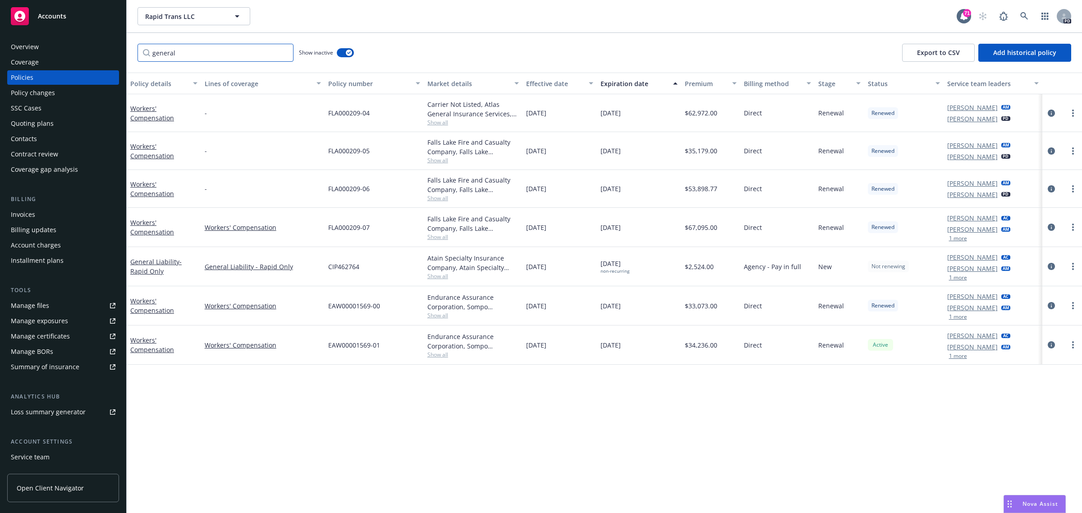
type input "general"
click at [54, 16] on span "Accounts" at bounding box center [52, 16] width 28 height 7
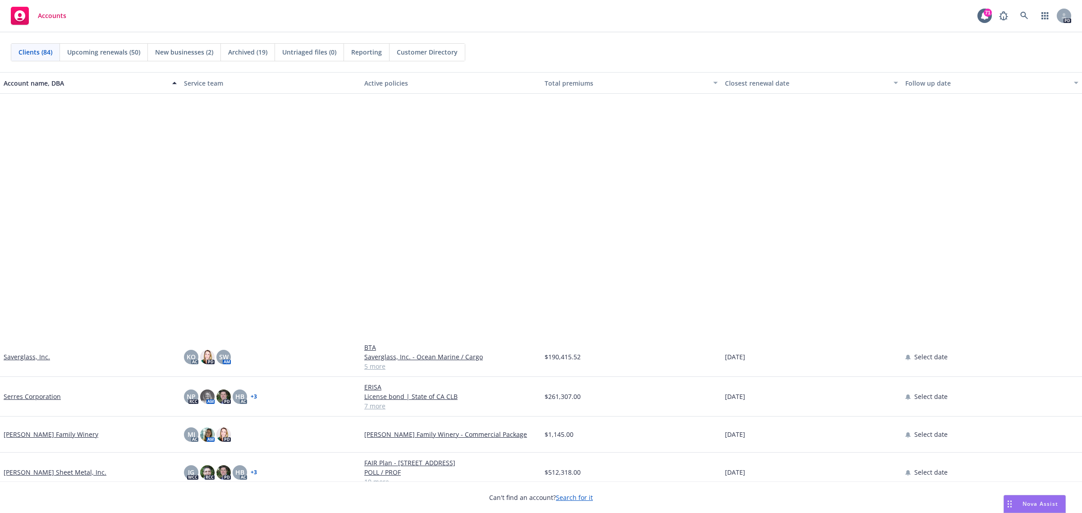
scroll to position [2310, 0]
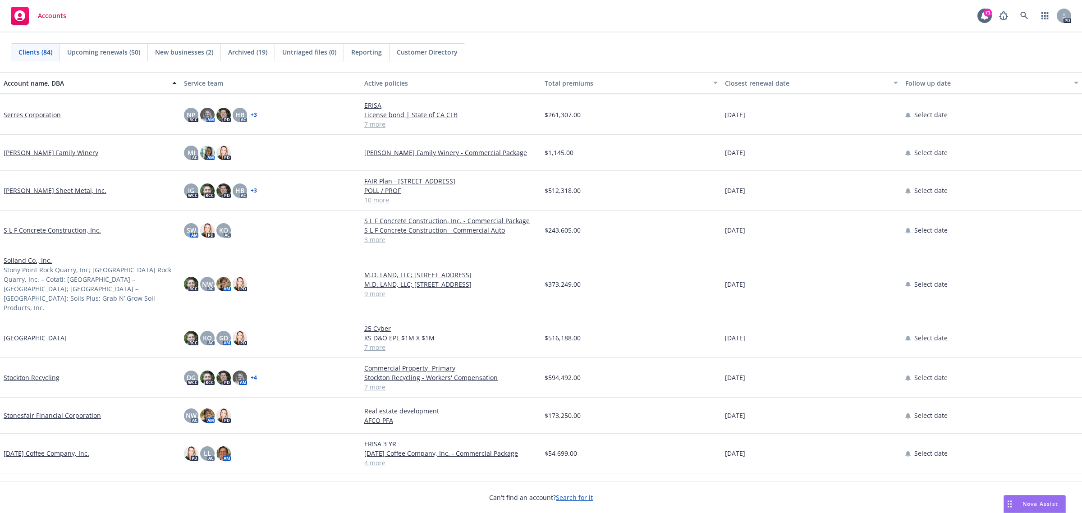
click at [41, 228] on link "S L F Concrete Construction, Inc." at bounding box center [52, 229] width 97 height 9
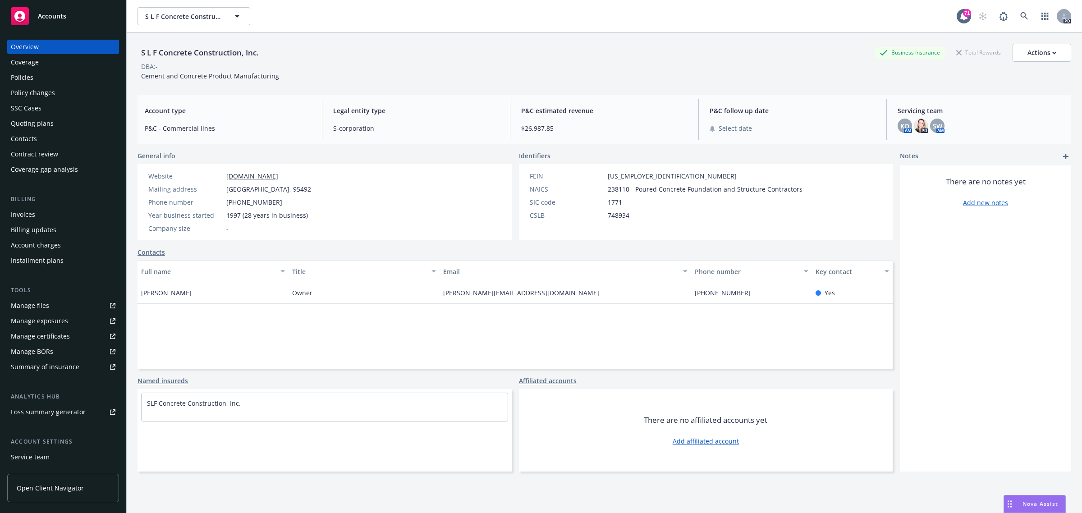
click at [38, 334] on div "Manage certificates" at bounding box center [40, 336] width 59 height 14
click at [51, 13] on span "Accounts" at bounding box center [52, 16] width 28 height 7
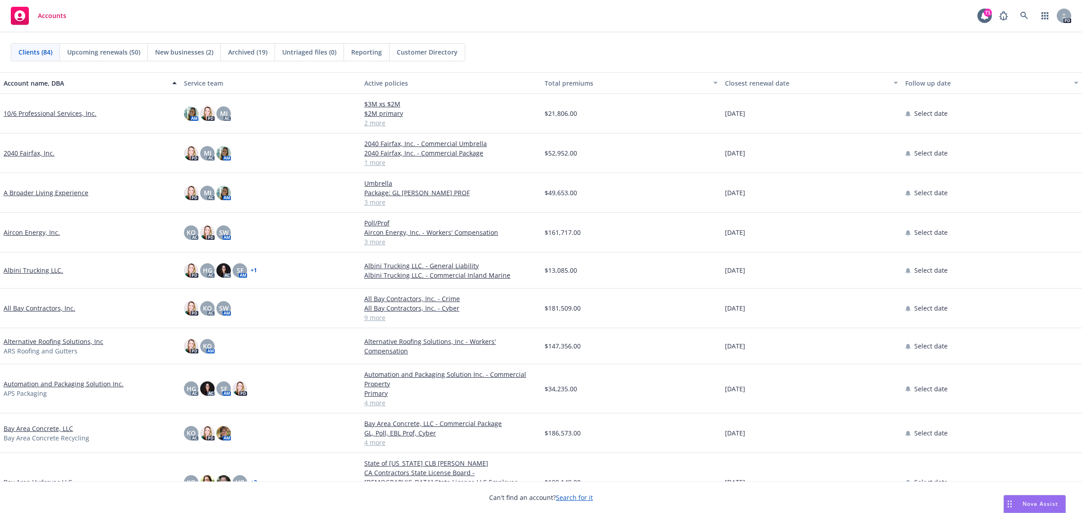
click at [22, 311] on link "All Bay Contractors, Inc." at bounding box center [40, 307] width 72 height 9
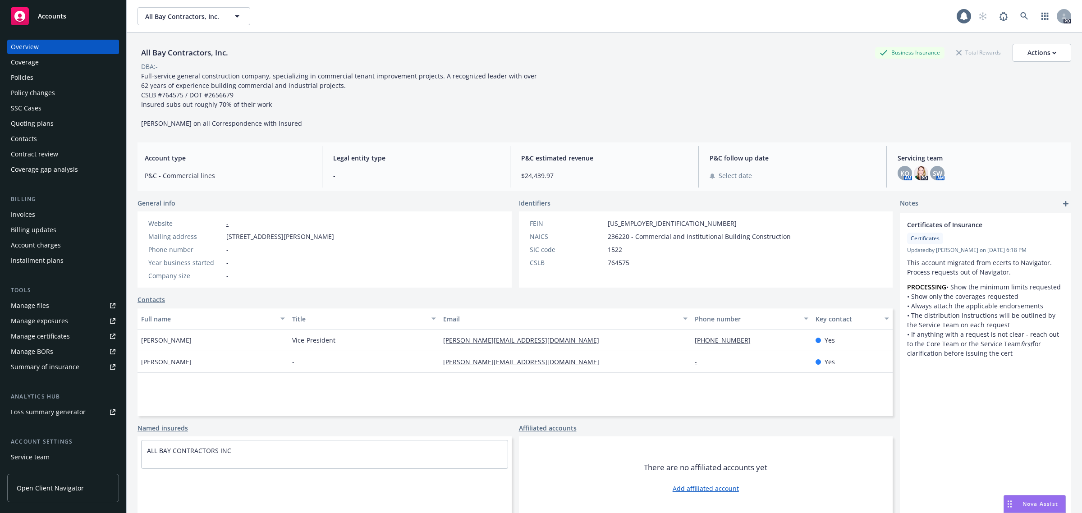
click at [23, 76] on div "Policies" at bounding box center [22, 77] width 23 height 14
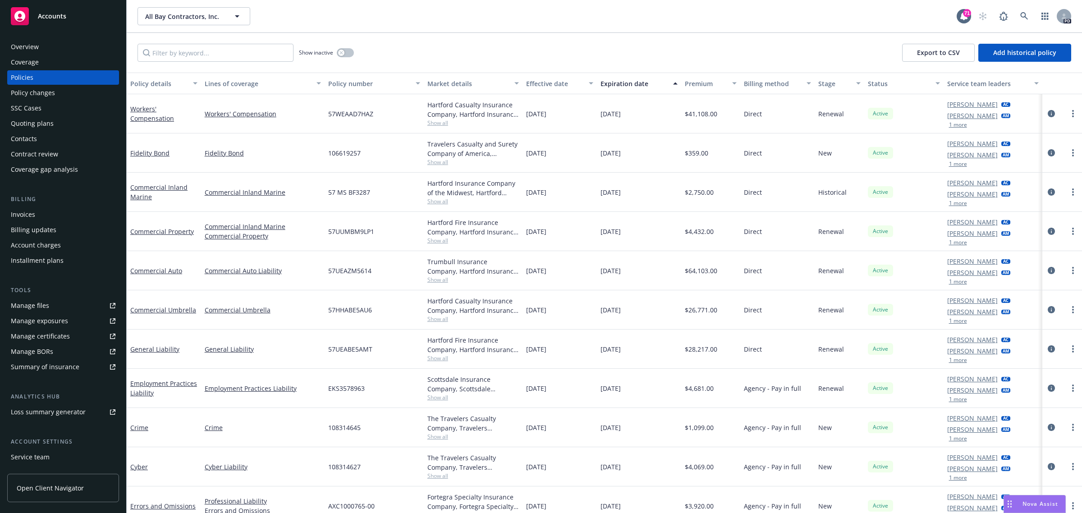
click at [50, 13] on span "Accounts" at bounding box center [52, 16] width 28 height 7
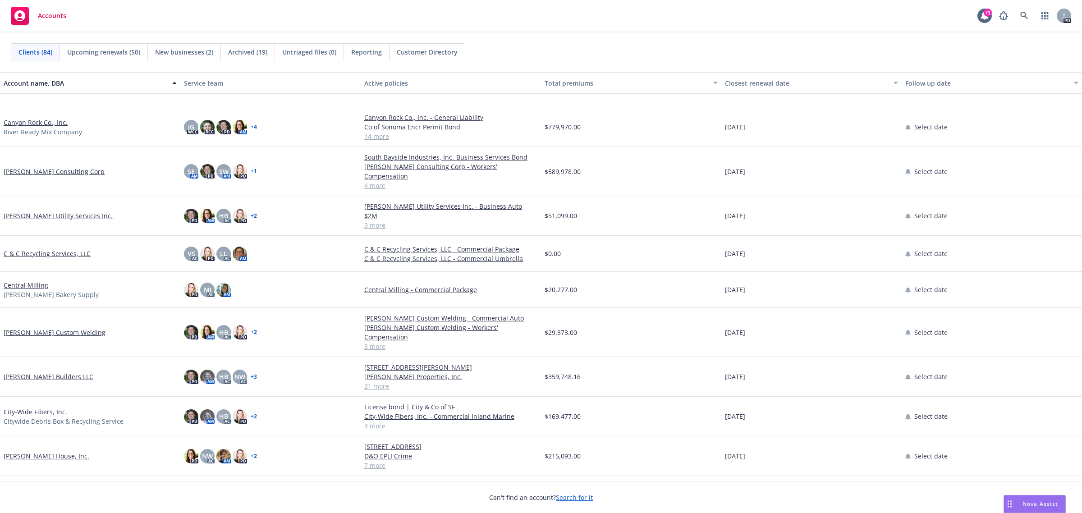
scroll to position [732, 0]
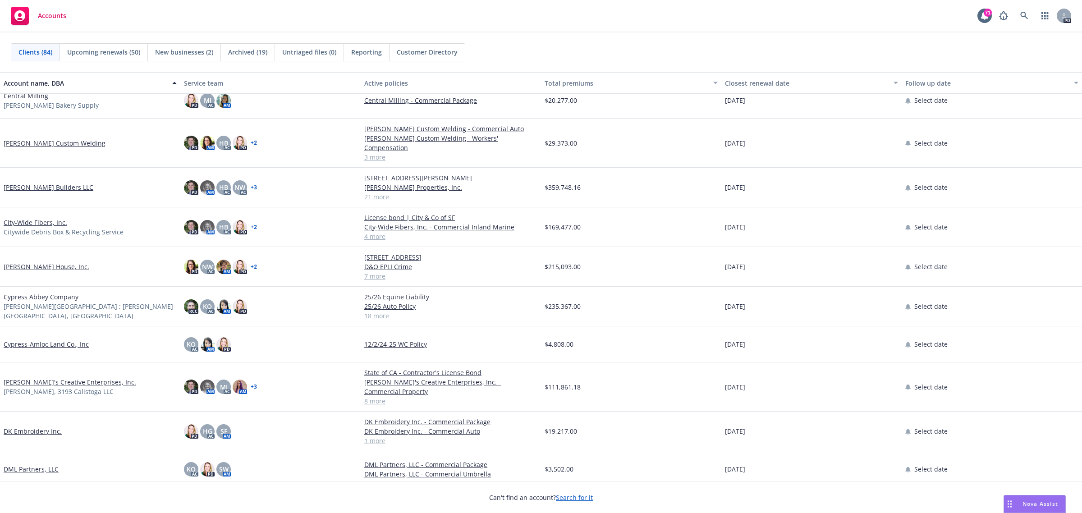
click at [26, 339] on link "Cypress-Amloc Land Co., Inc" at bounding box center [46, 343] width 85 height 9
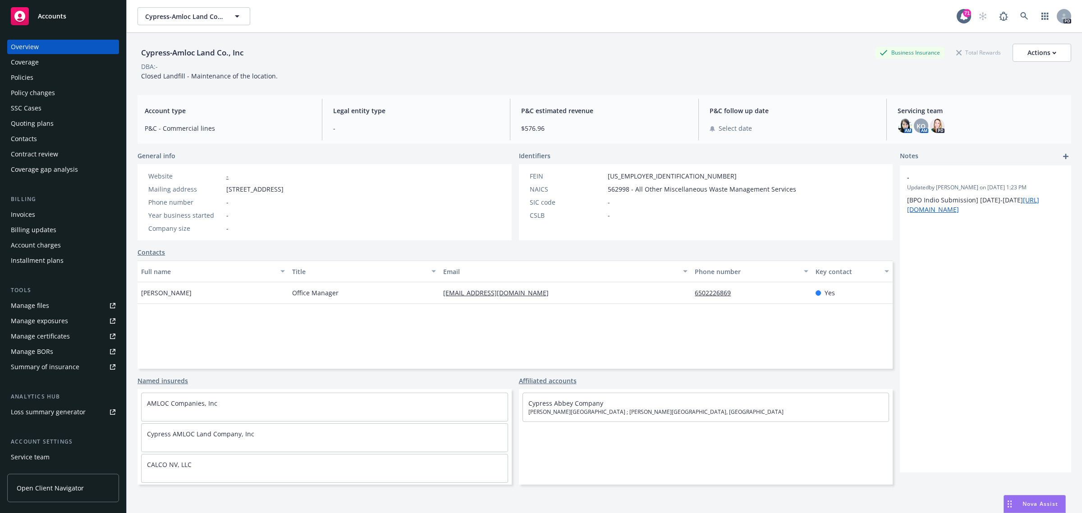
click at [32, 78] on div "Policies" at bounding box center [22, 77] width 23 height 14
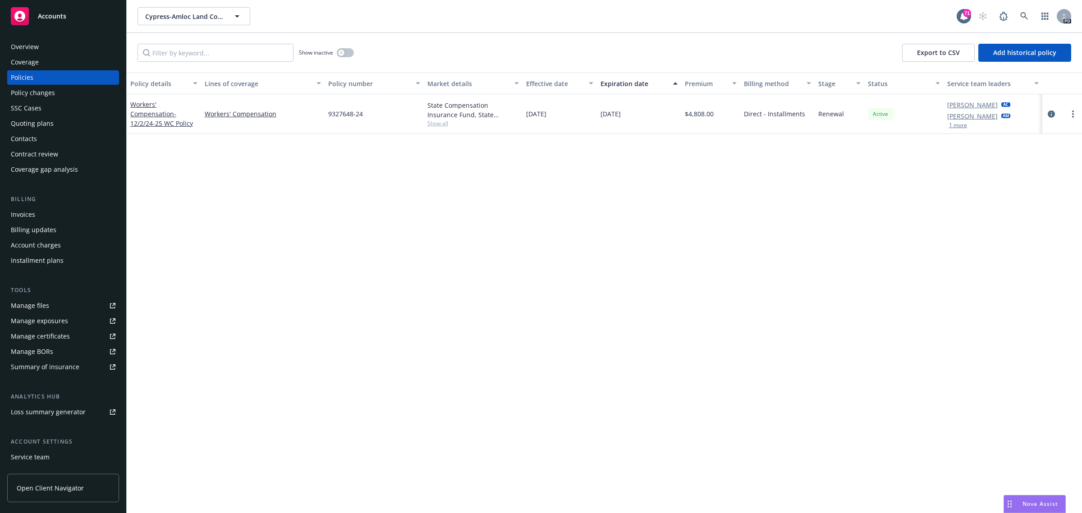
click at [58, 16] on span "Accounts" at bounding box center [52, 16] width 28 height 7
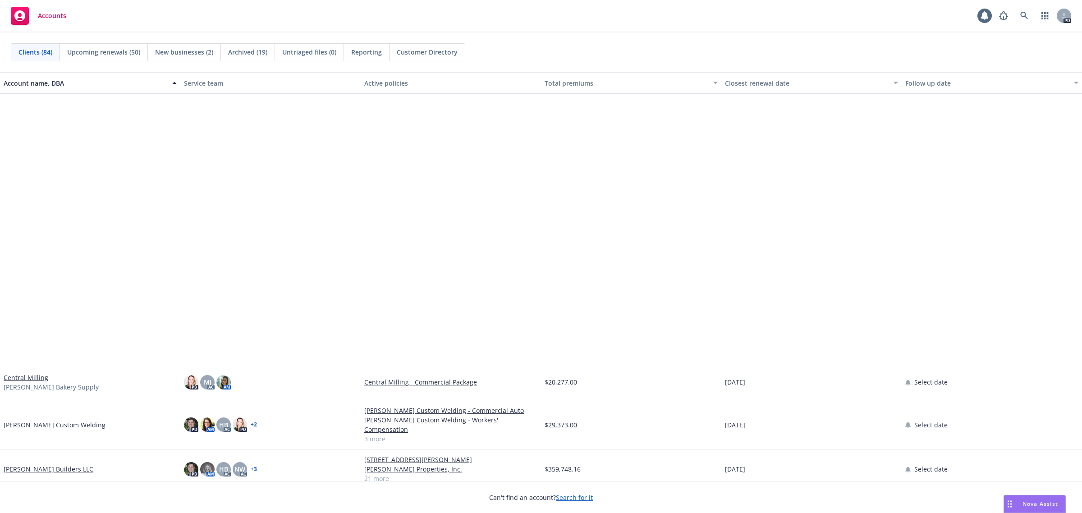
scroll to position [789, 0]
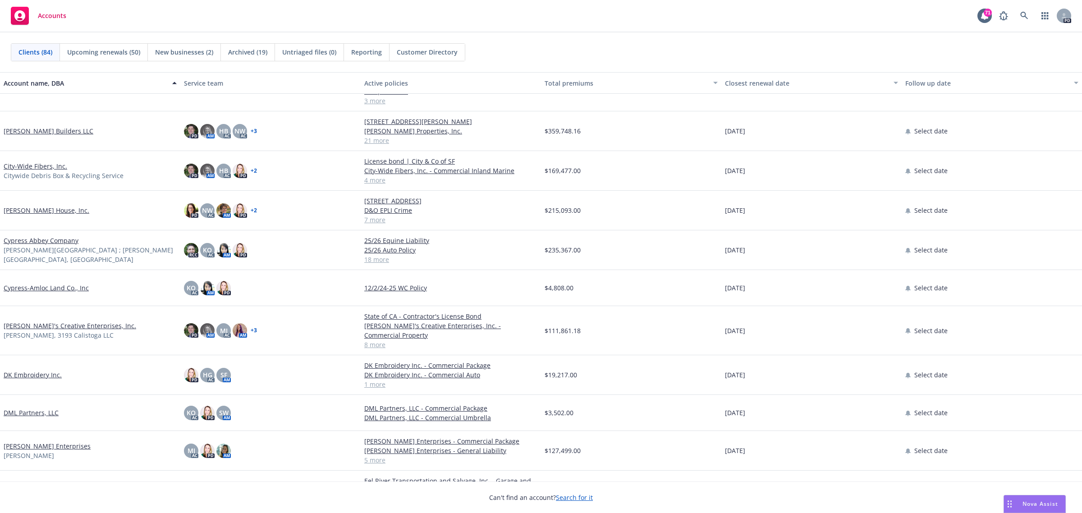
click at [30, 236] on link "Cypress Abbey Company" at bounding box center [41, 240] width 75 height 9
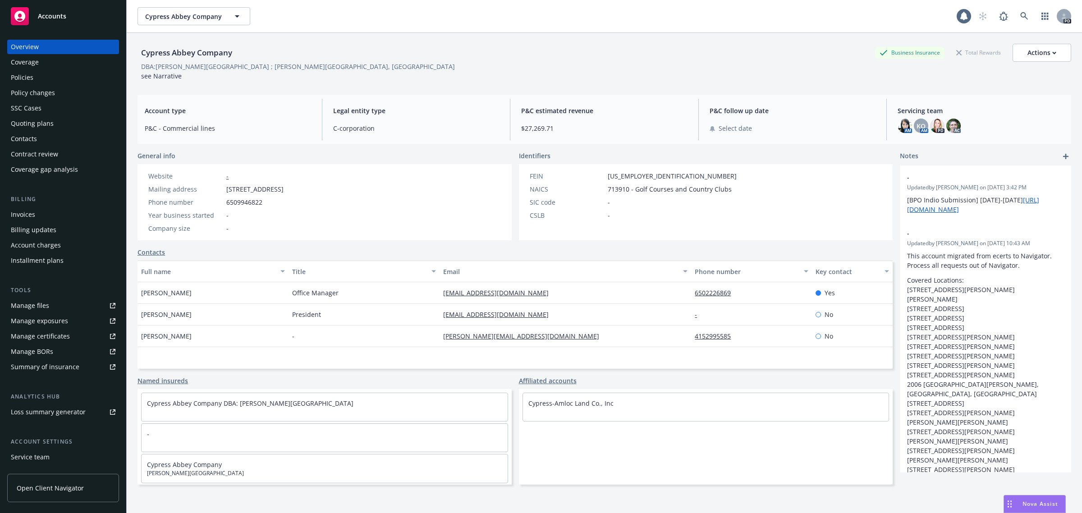
click at [18, 78] on div "Policies" at bounding box center [22, 77] width 23 height 14
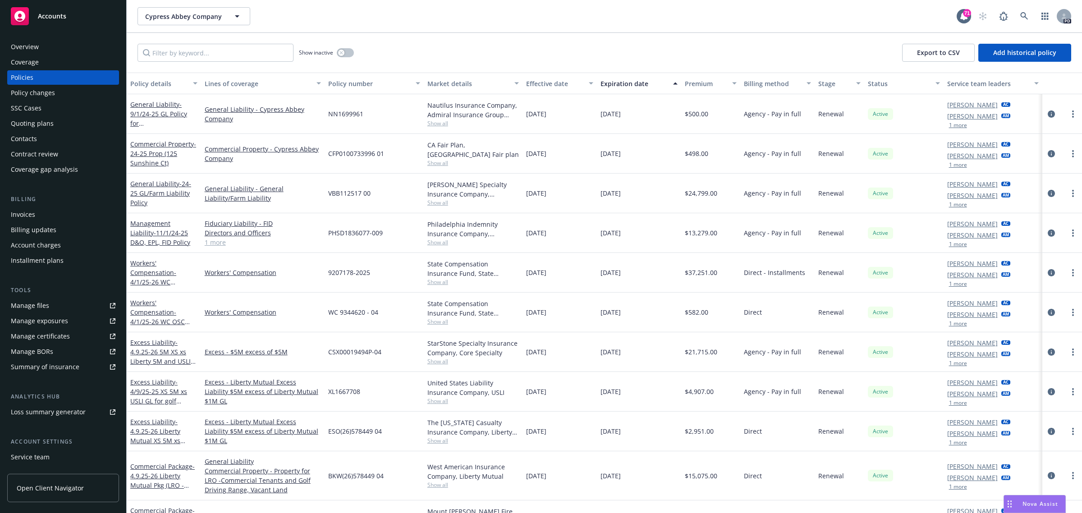
click at [46, 14] on span "Accounts" at bounding box center [52, 16] width 28 height 7
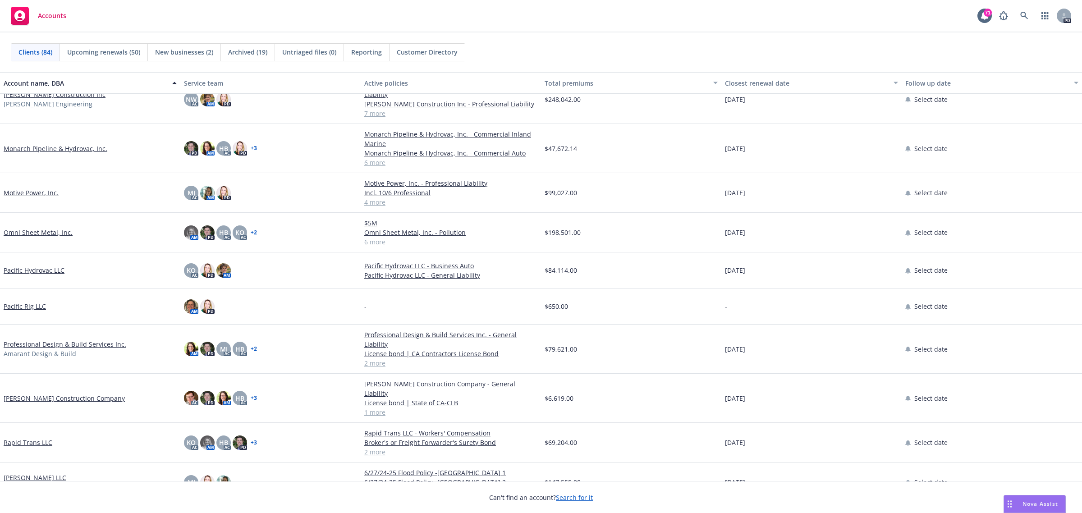
scroll to position [1859, 0]
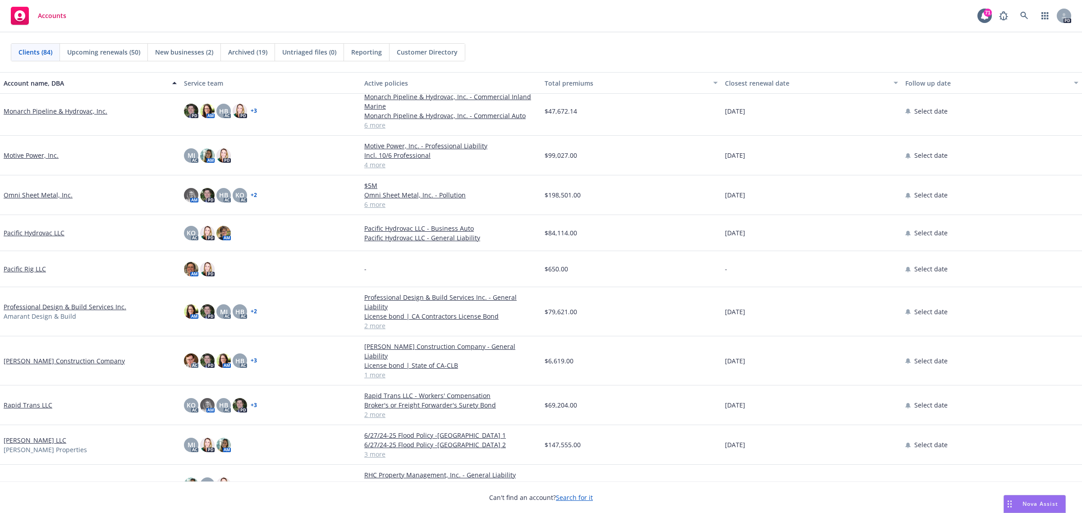
click at [32, 111] on link "Monarch Pipeline & Hydrovac, Inc." at bounding box center [56, 110] width 104 height 9
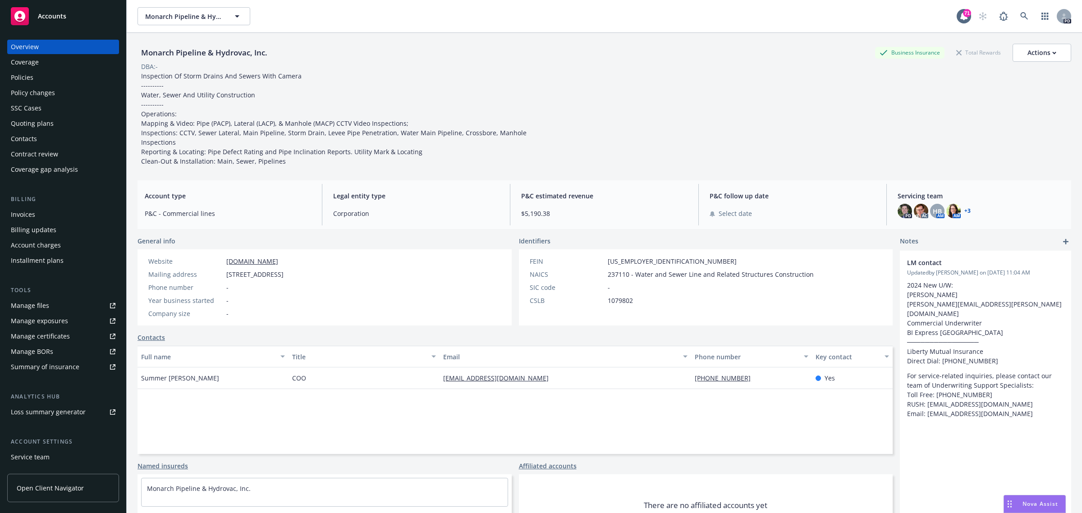
click at [25, 77] on div "Policies" at bounding box center [22, 77] width 23 height 14
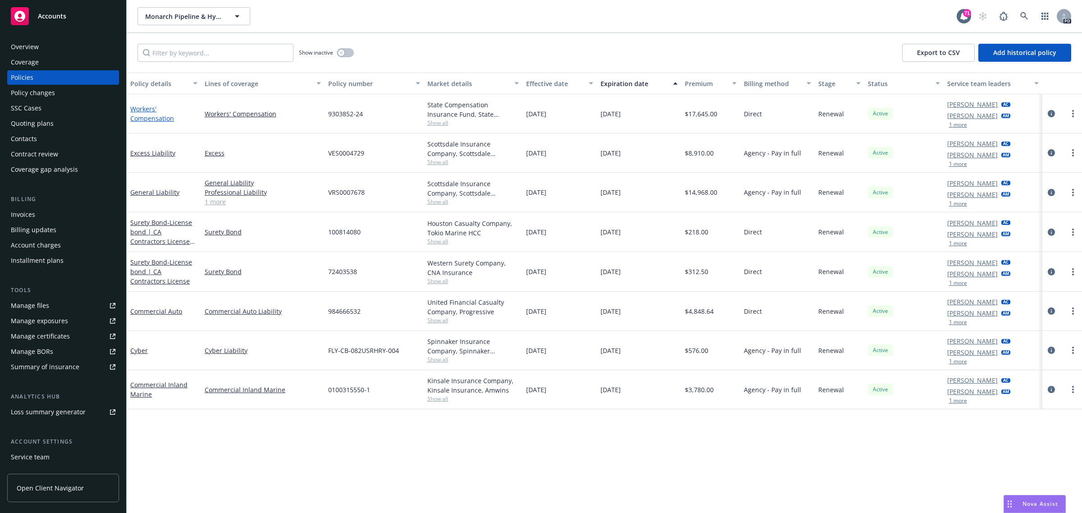
click at [142, 107] on link "Workers' Compensation" at bounding box center [152, 114] width 44 height 18
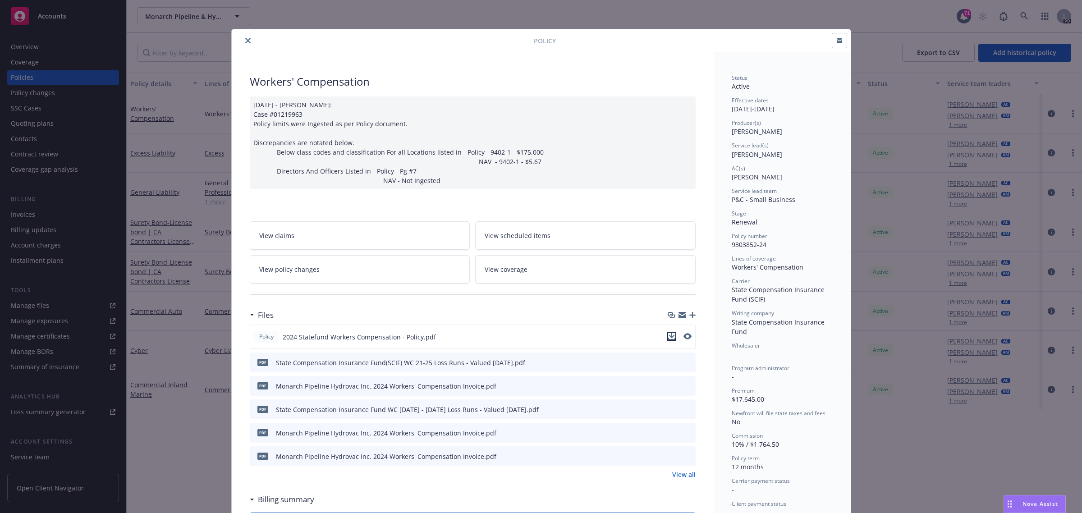
click at [668, 337] on icon "download file" at bounding box center [671, 336] width 7 height 7
click at [671, 335] on button "download file" at bounding box center [671, 336] width 9 height 9
click at [245, 41] on icon "close" at bounding box center [247, 40] width 5 height 5
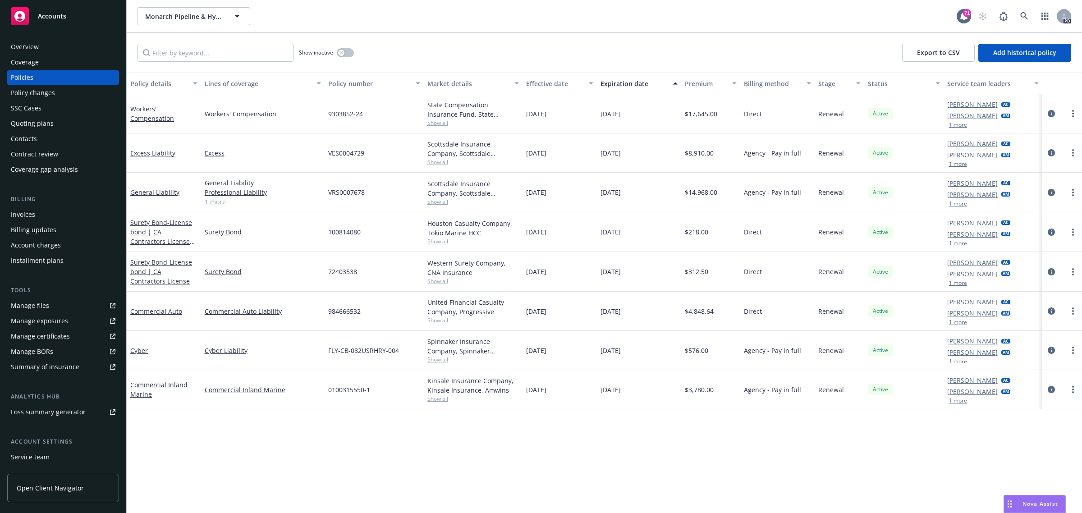
click at [49, 14] on span "Accounts" at bounding box center [52, 16] width 28 height 7
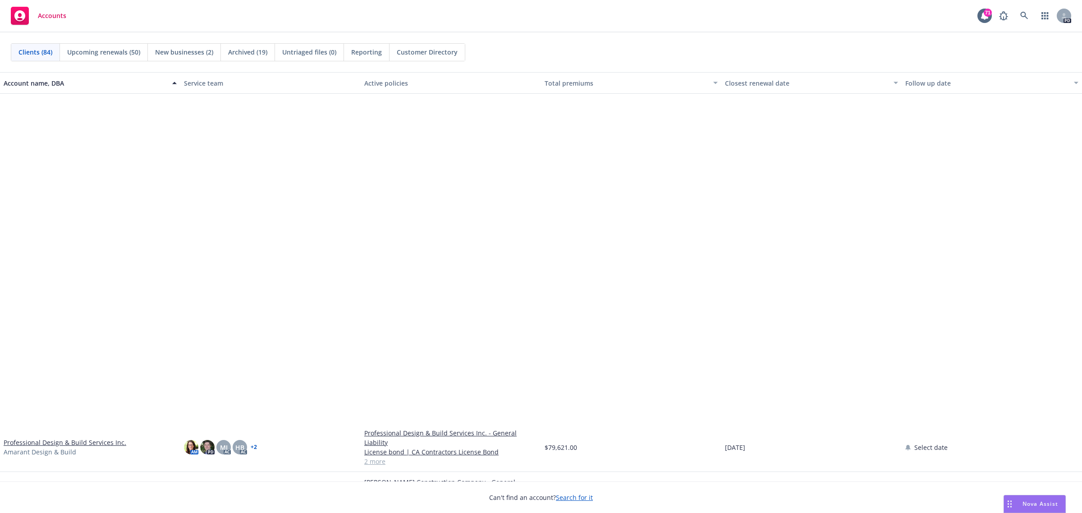
scroll to position [2084, 0]
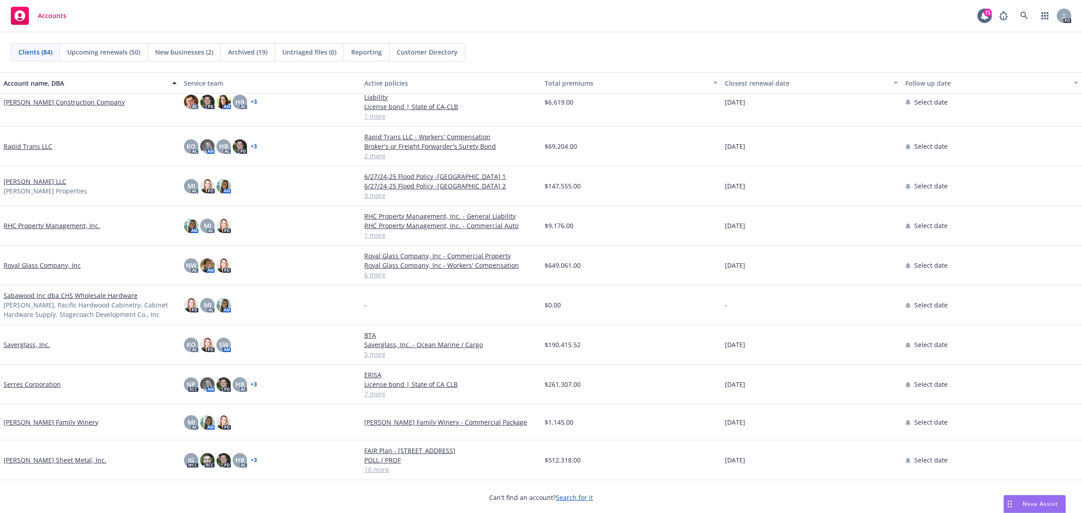
click at [19, 142] on link "Rapid Trans LLC" at bounding box center [28, 146] width 49 height 9
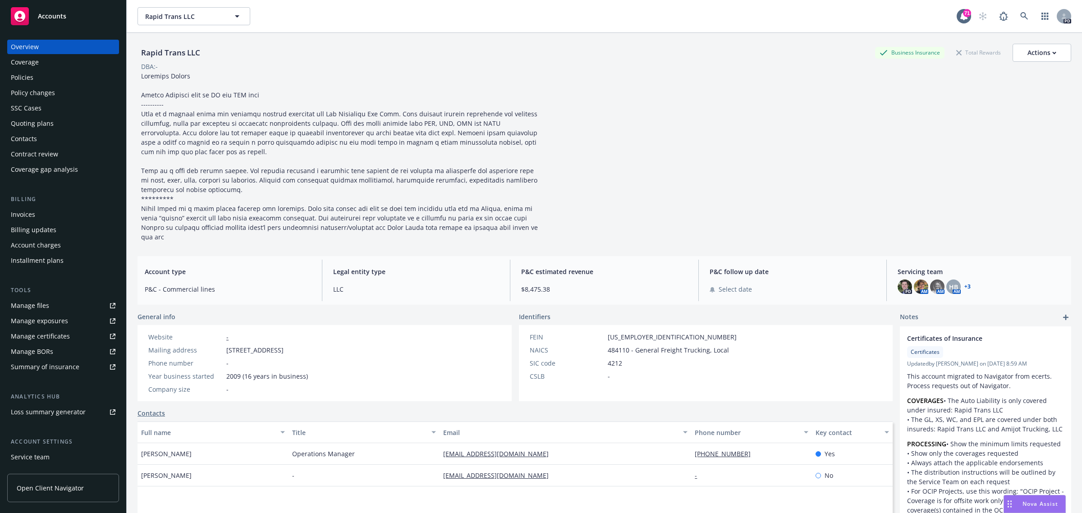
click at [26, 75] on div "Policies" at bounding box center [22, 77] width 23 height 14
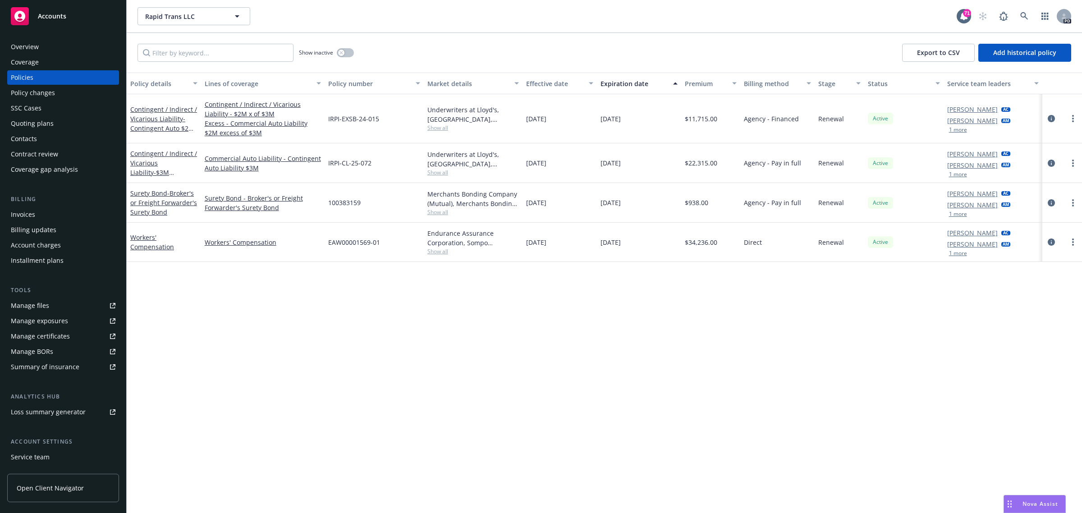
click at [55, 10] on div "Accounts" at bounding box center [63, 16] width 105 height 18
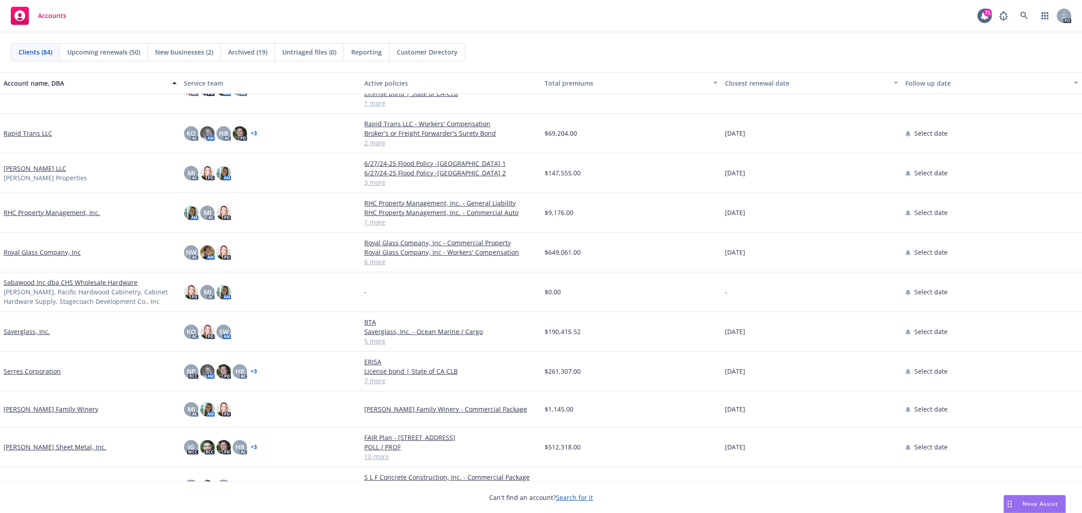
scroll to position [2479, 0]
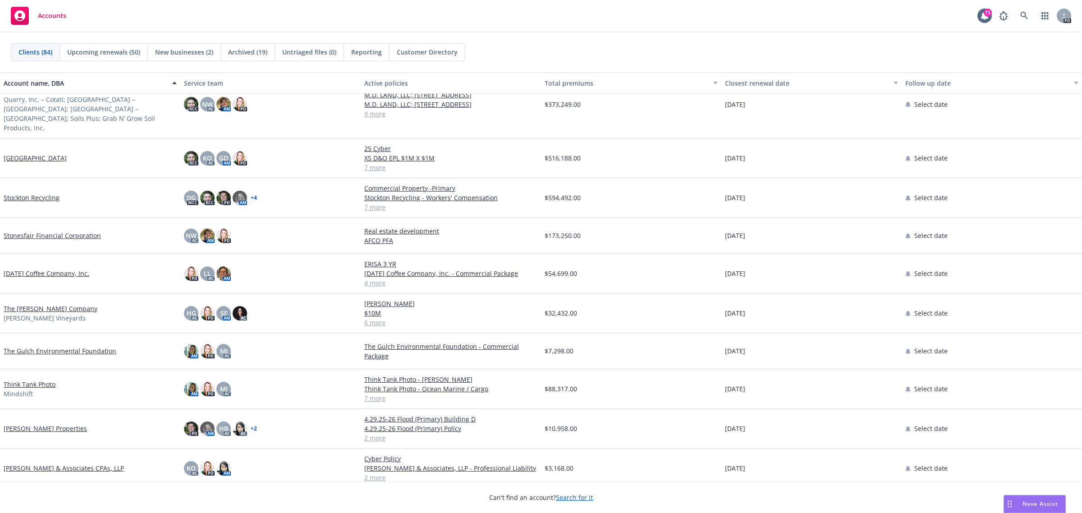
click at [35, 304] on link "The Capra Company" at bounding box center [51, 308] width 94 height 9
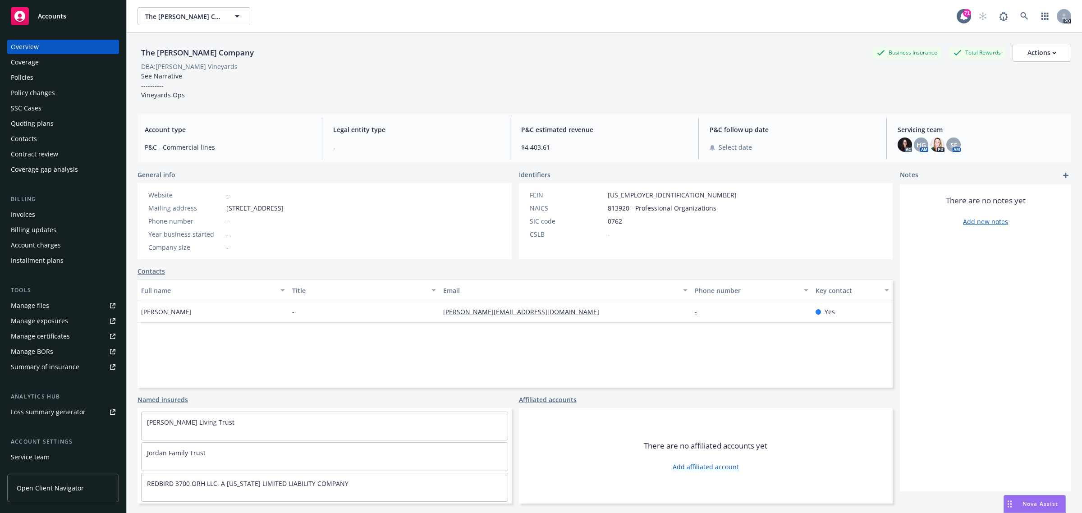
click at [25, 74] on div "Policies" at bounding box center [22, 77] width 23 height 14
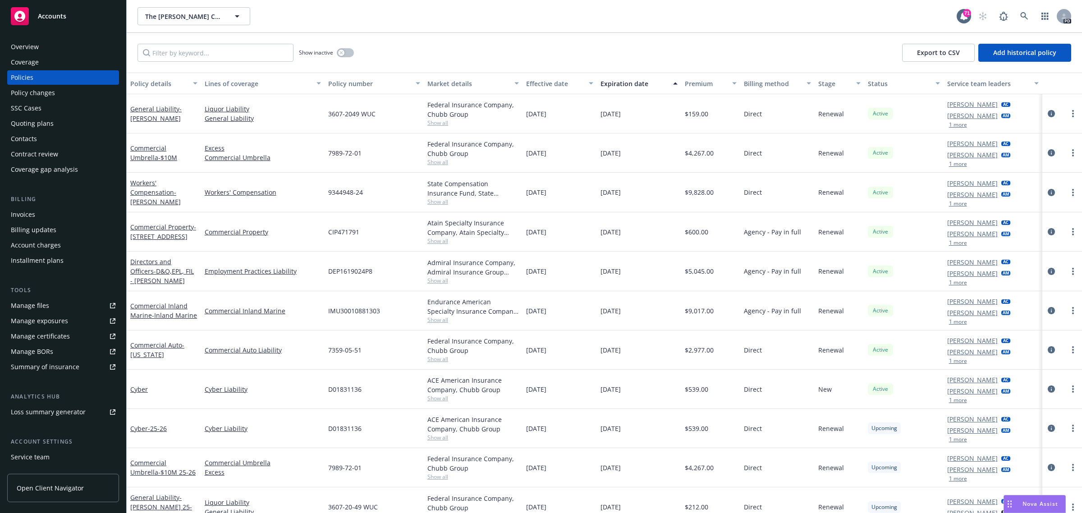
click at [55, 17] on span "Accounts" at bounding box center [52, 16] width 28 height 7
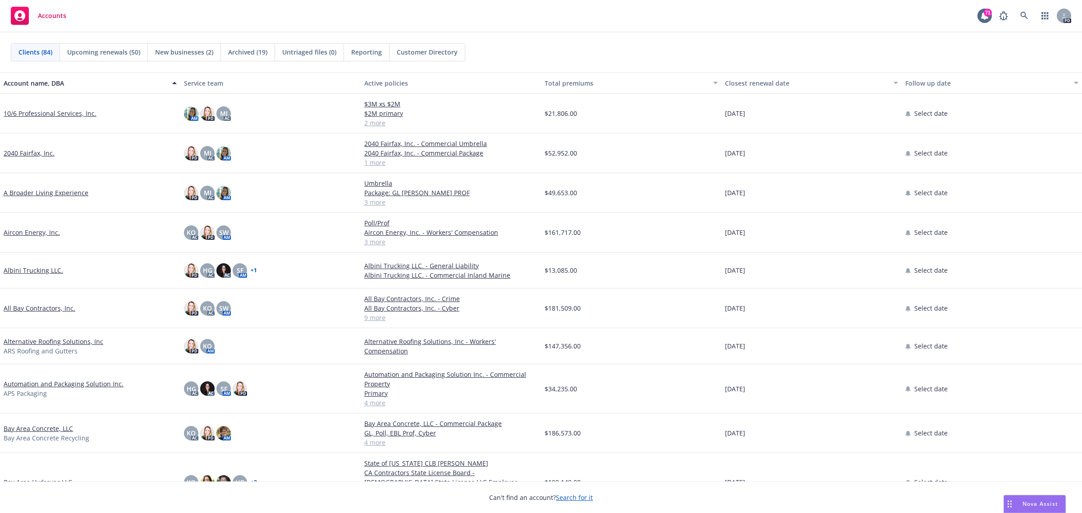
click at [25, 306] on link "All Bay Contractors, Inc." at bounding box center [40, 307] width 72 height 9
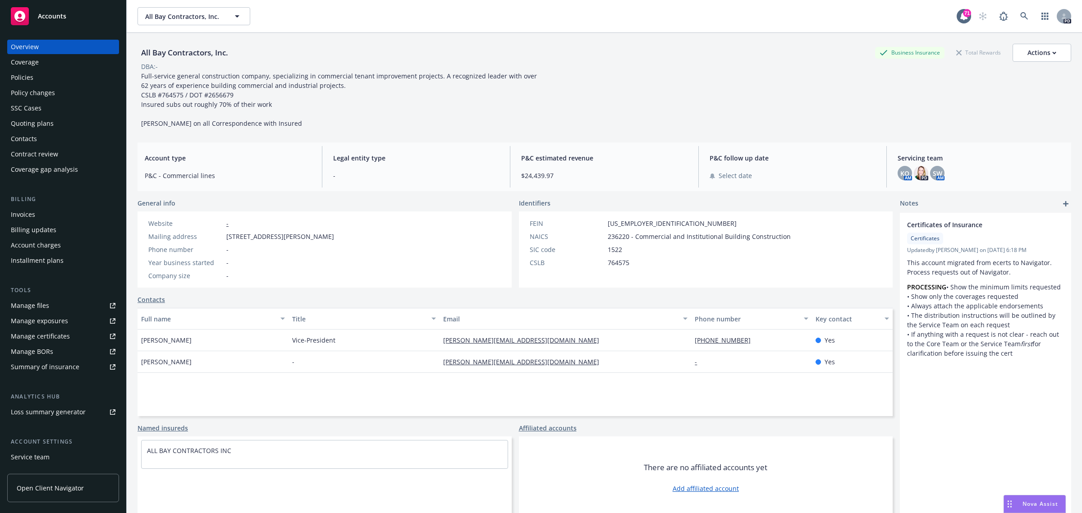
click at [25, 78] on div "Policies" at bounding box center [22, 77] width 23 height 14
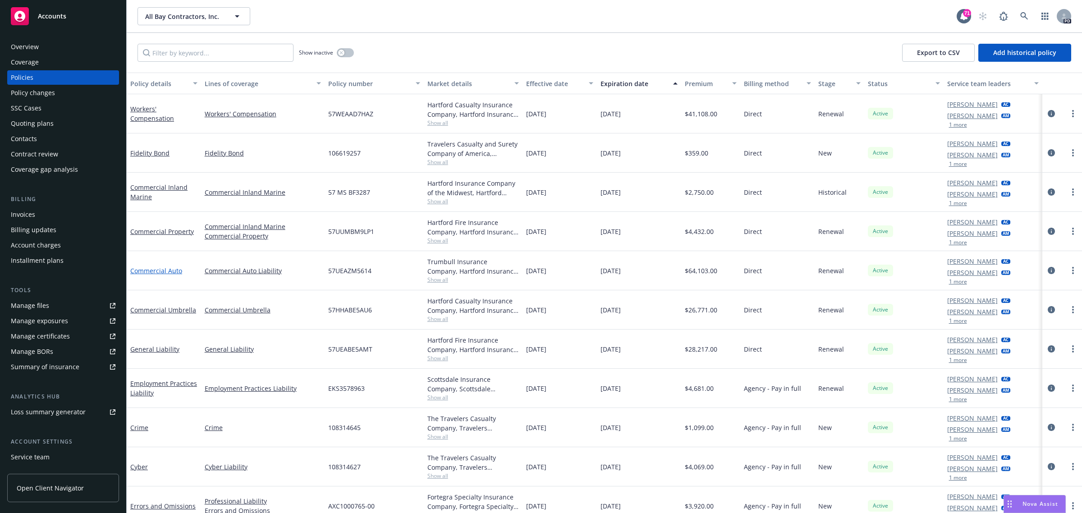
click at [151, 270] on link "Commercial Auto" at bounding box center [156, 270] width 52 height 9
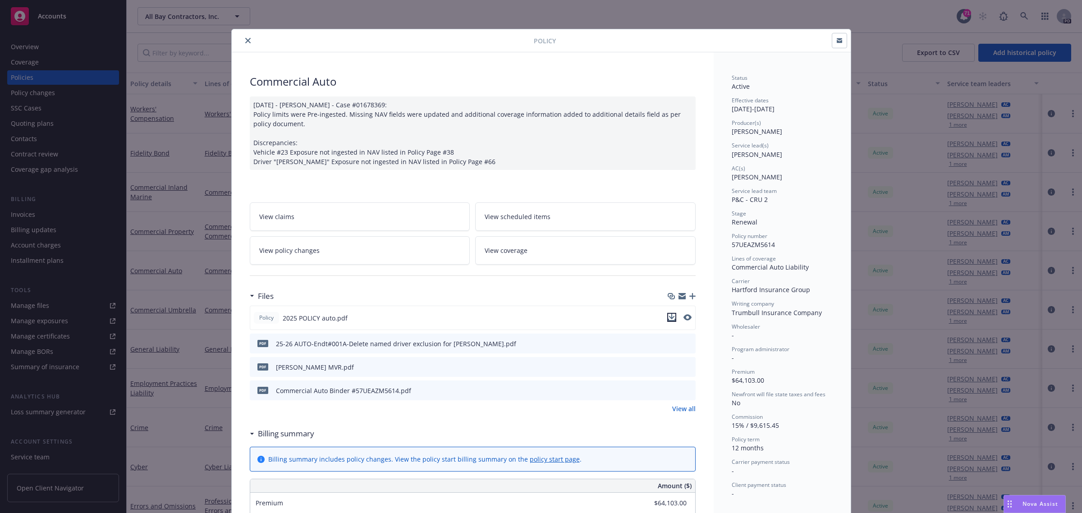
click at [668, 316] on icon "download file" at bounding box center [671, 317] width 7 height 7
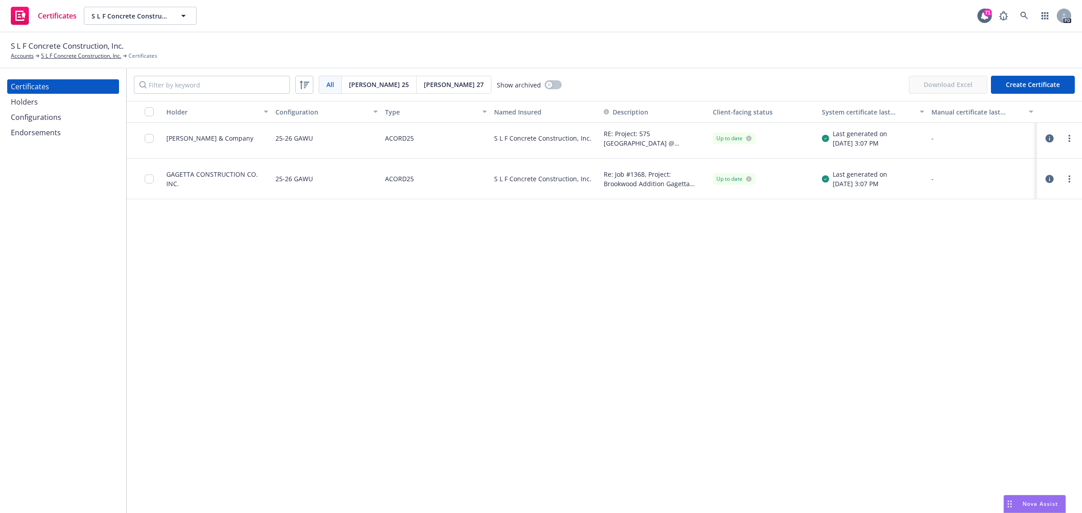
scroll to position [1014, 0]
